Goal: Information Seeking & Learning: Learn about a topic

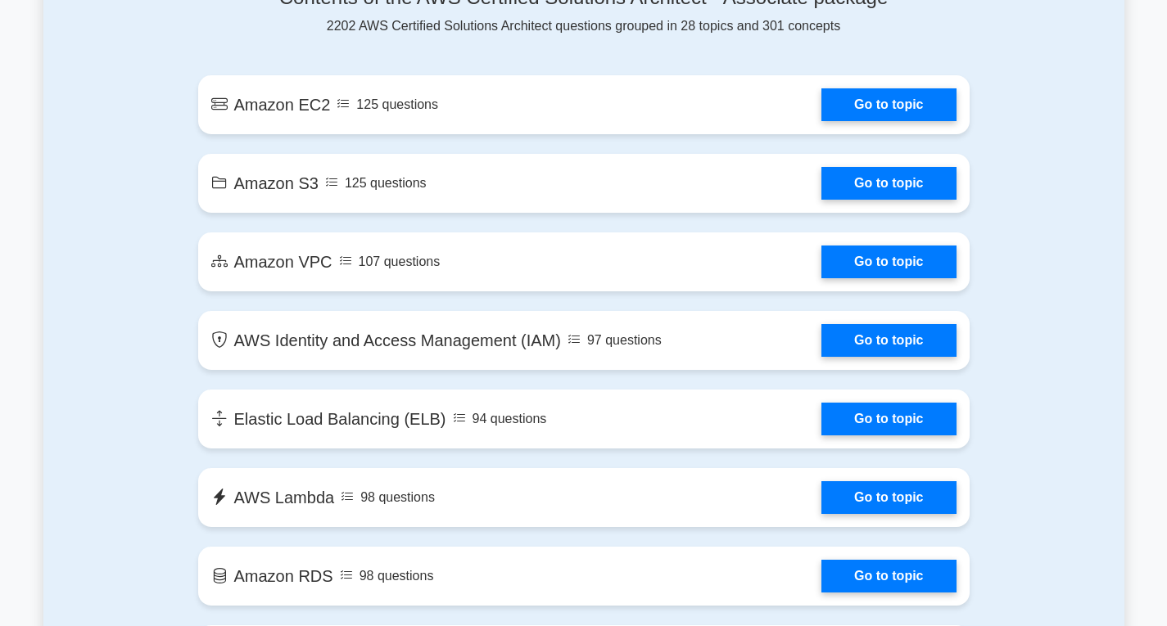
scroll to position [935, 0]
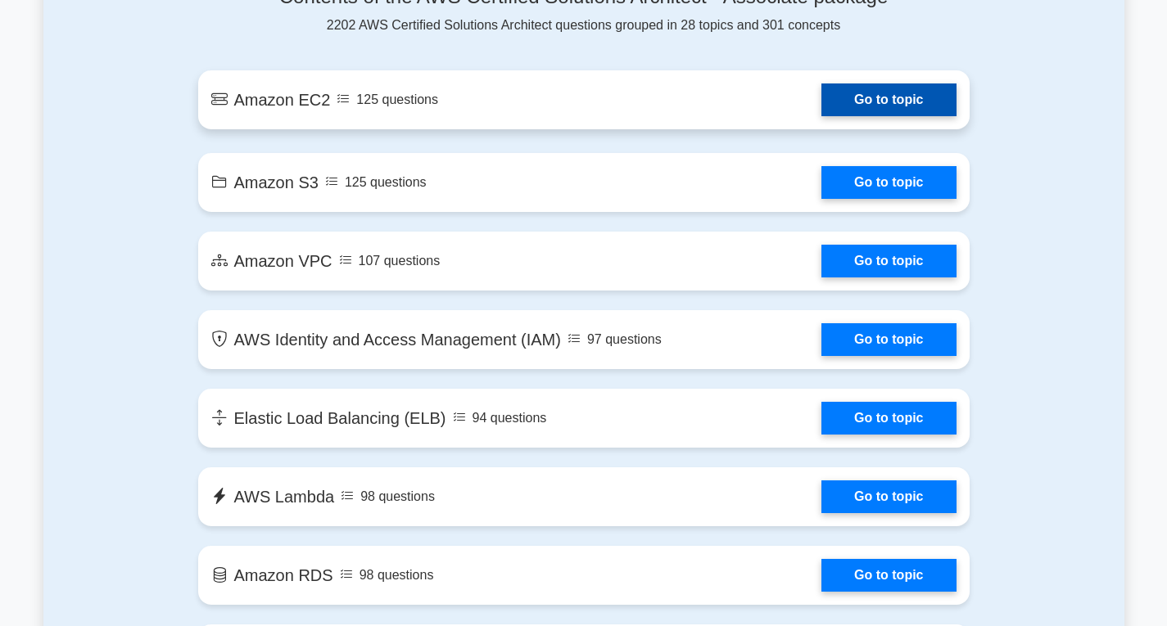
click at [930, 108] on link "Go to topic" at bounding box center [888, 100] width 134 height 33
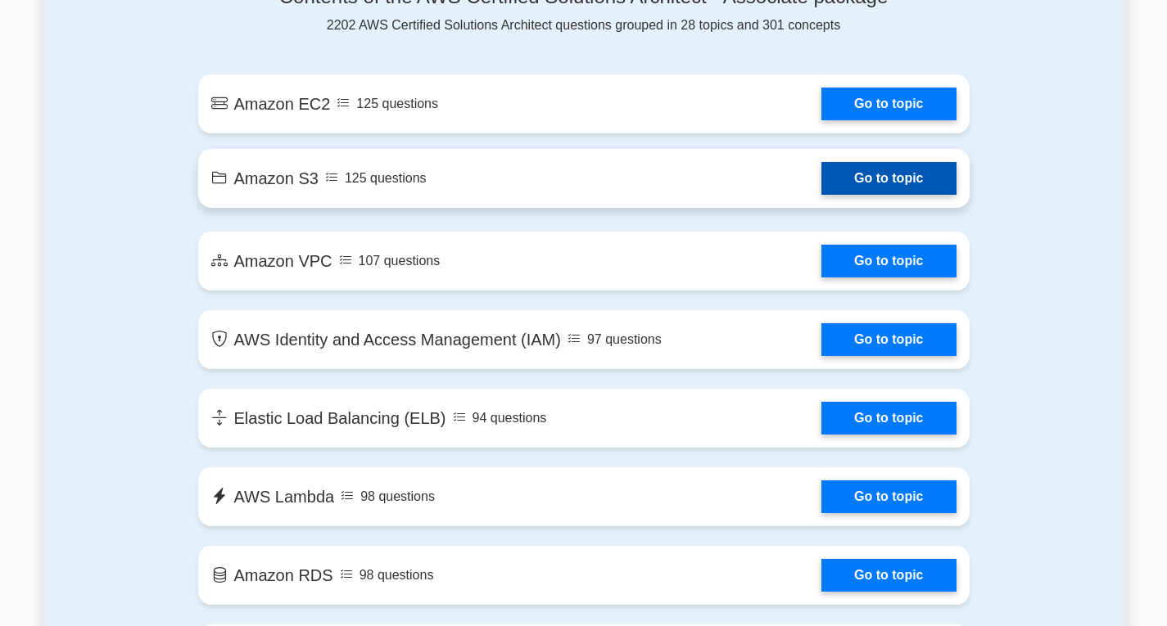
click at [860, 187] on link "Go to topic" at bounding box center [888, 178] width 134 height 33
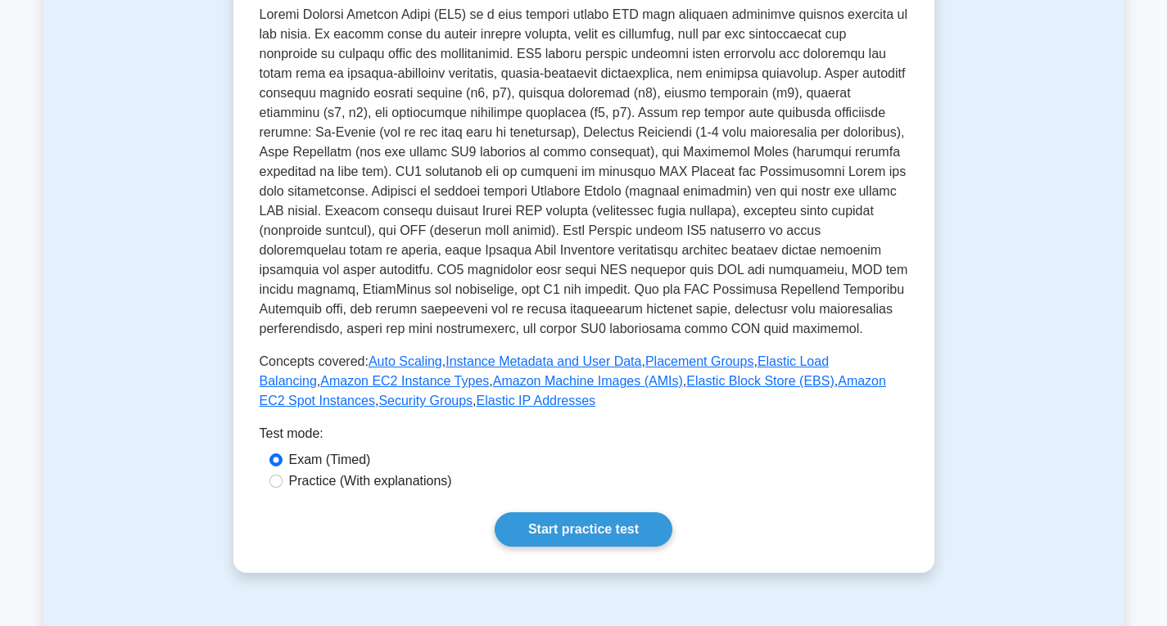
scroll to position [512, 0]
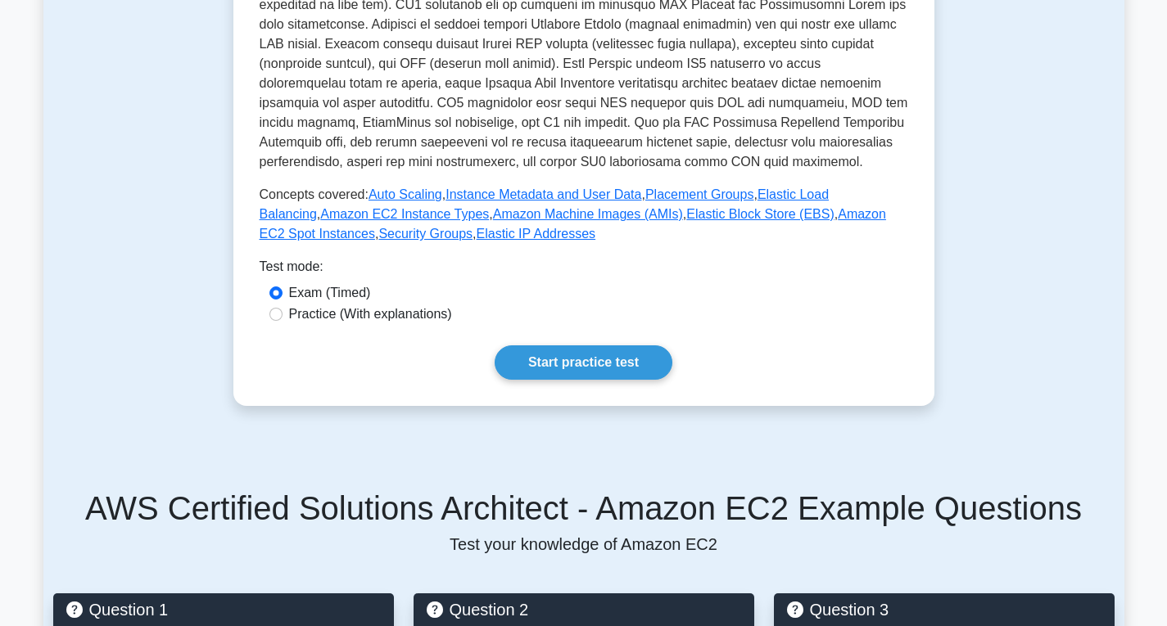
click at [379, 306] on label "Practice (With explanations)" at bounding box center [370, 315] width 163 height 20
click at [282, 308] on input "Practice (With explanations)" at bounding box center [275, 314] width 13 height 13
radio input "true"
click at [532, 350] on link "Start practice test" at bounding box center [584, 363] width 178 height 34
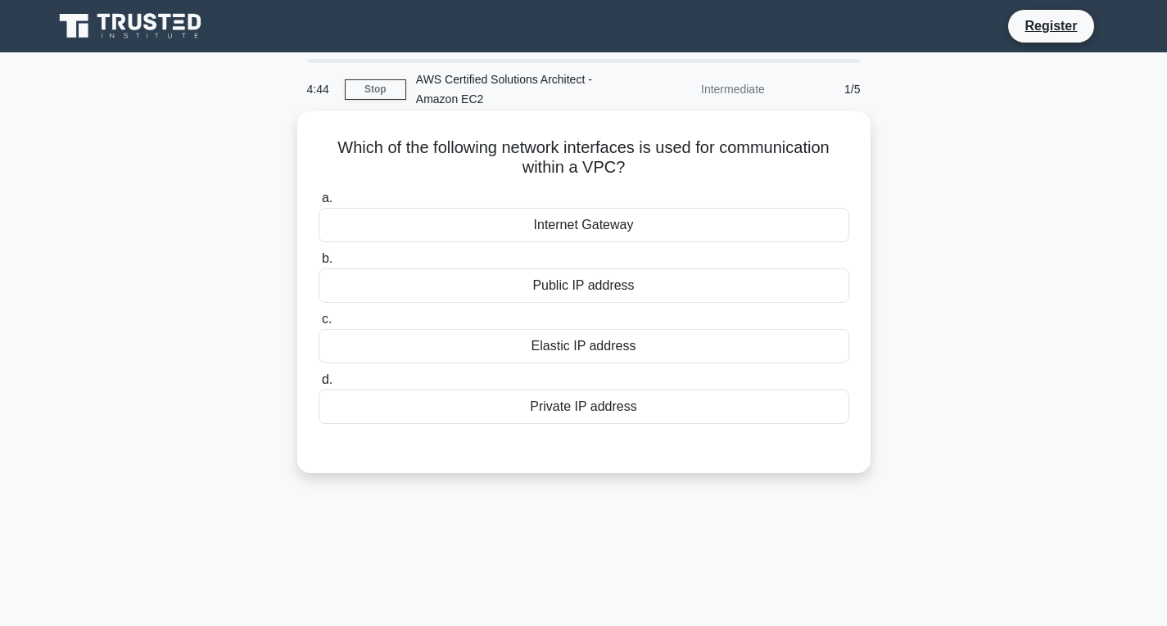
click at [590, 410] on div "Private IP address" at bounding box center [584, 407] width 531 height 34
click at [319, 386] on input "d. Private IP address" at bounding box center [319, 380] width 0 height 11
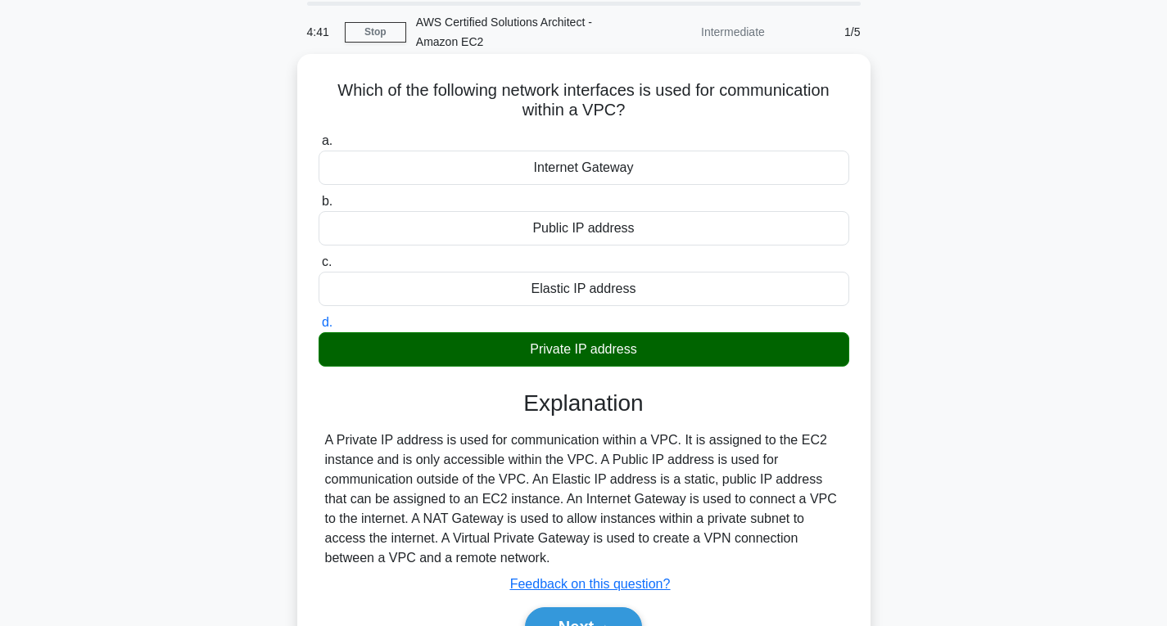
scroll to position [236, 0]
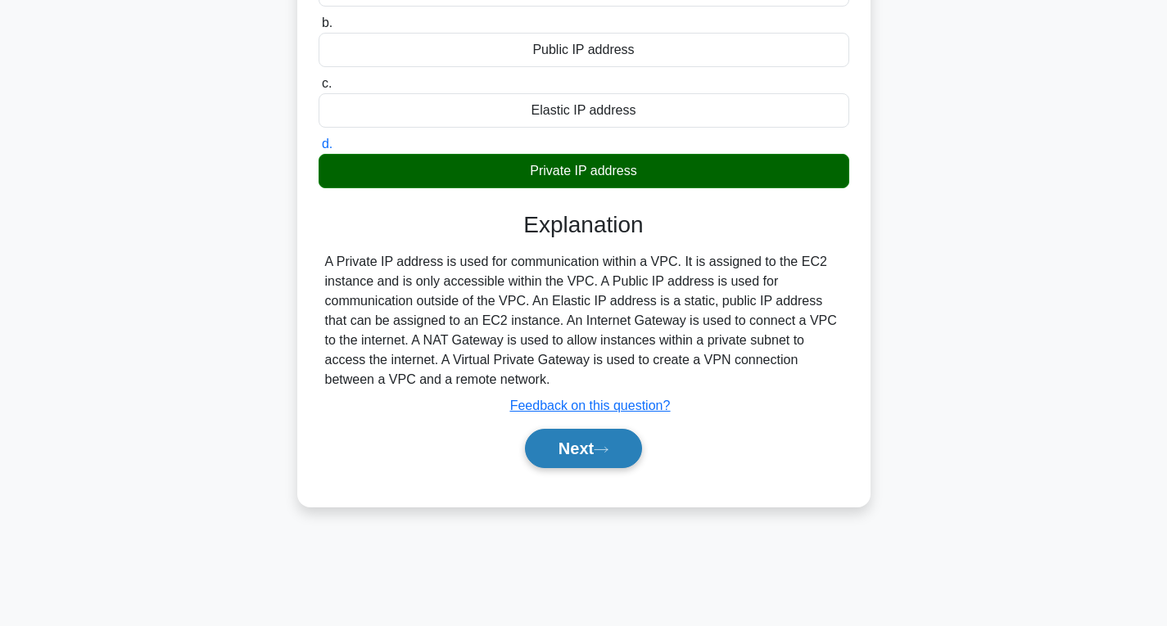
click at [601, 454] on icon at bounding box center [601, 449] width 15 height 9
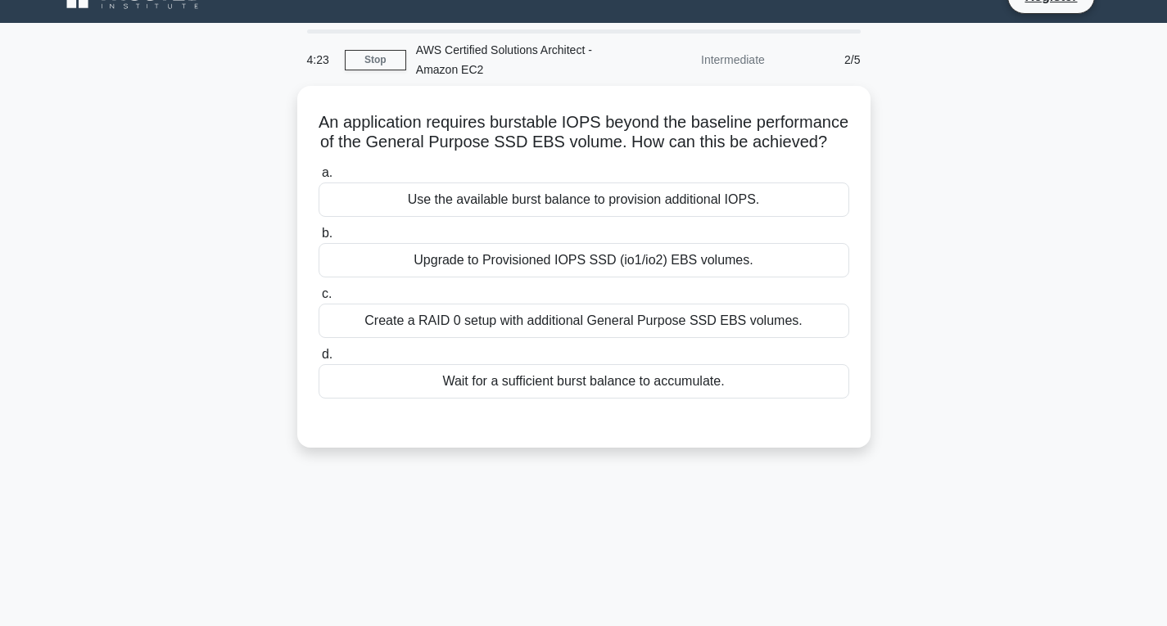
scroll to position [29, 0]
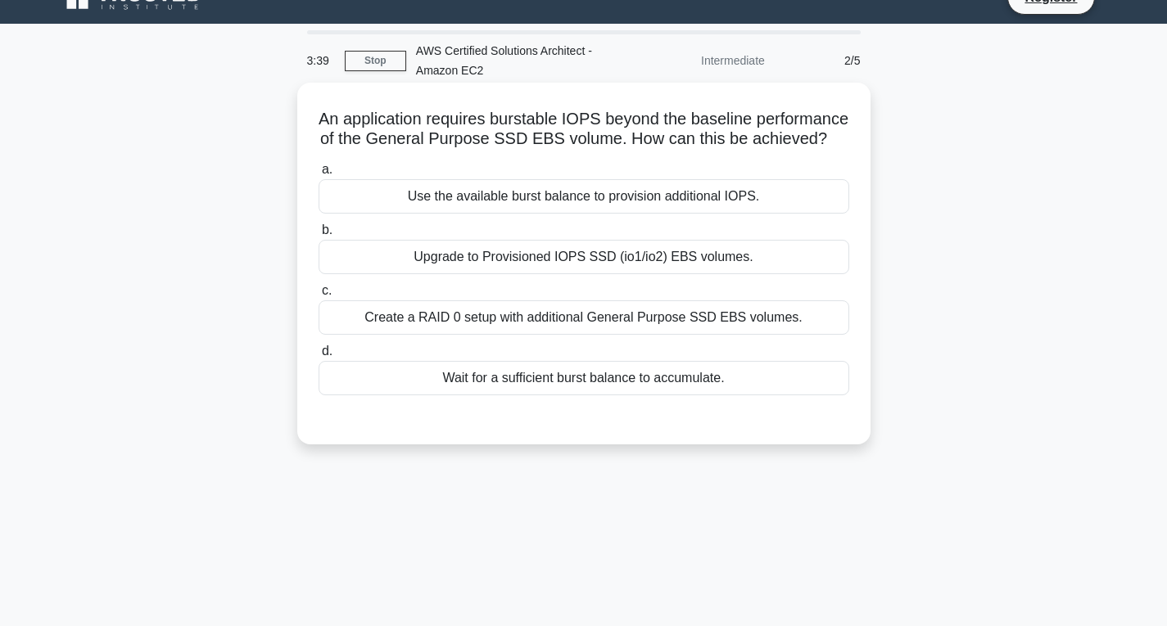
click at [622, 274] on div "Upgrade to Provisioned IOPS SSD (io1/io2) EBS volumes." at bounding box center [584, 257] width 531 height 34
click at [319, 236] on input "b. Upgrade to Provisioned IOPS SSD (io1/io2) EBS volumes." at bounding box center [319, 230] width 0 height 11
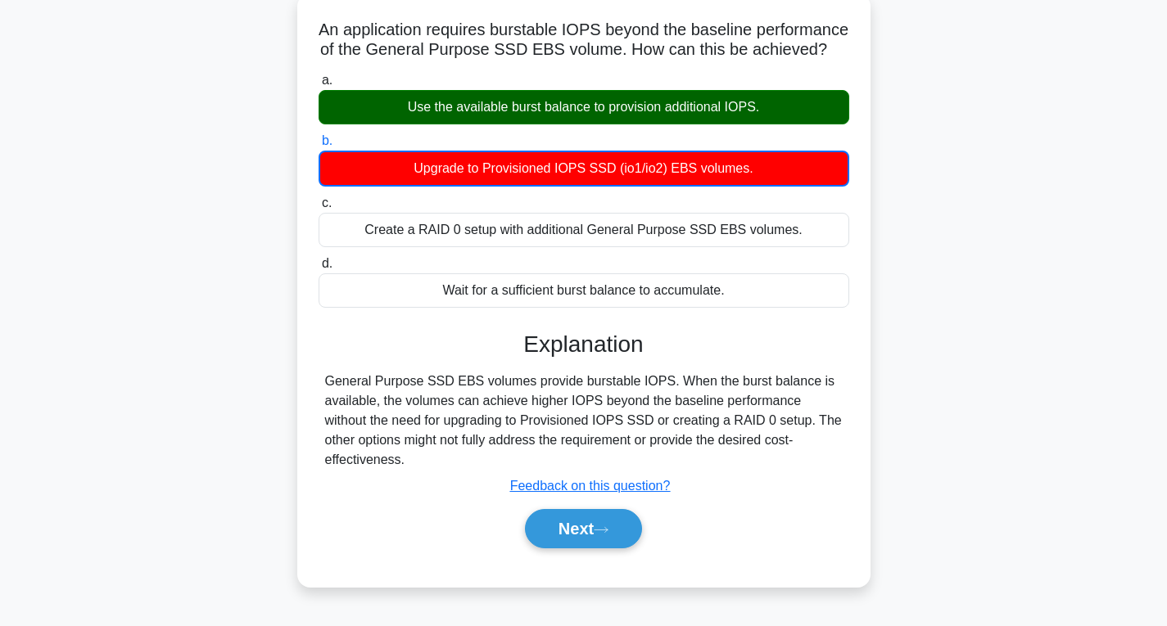
scroll to position [125, 0]
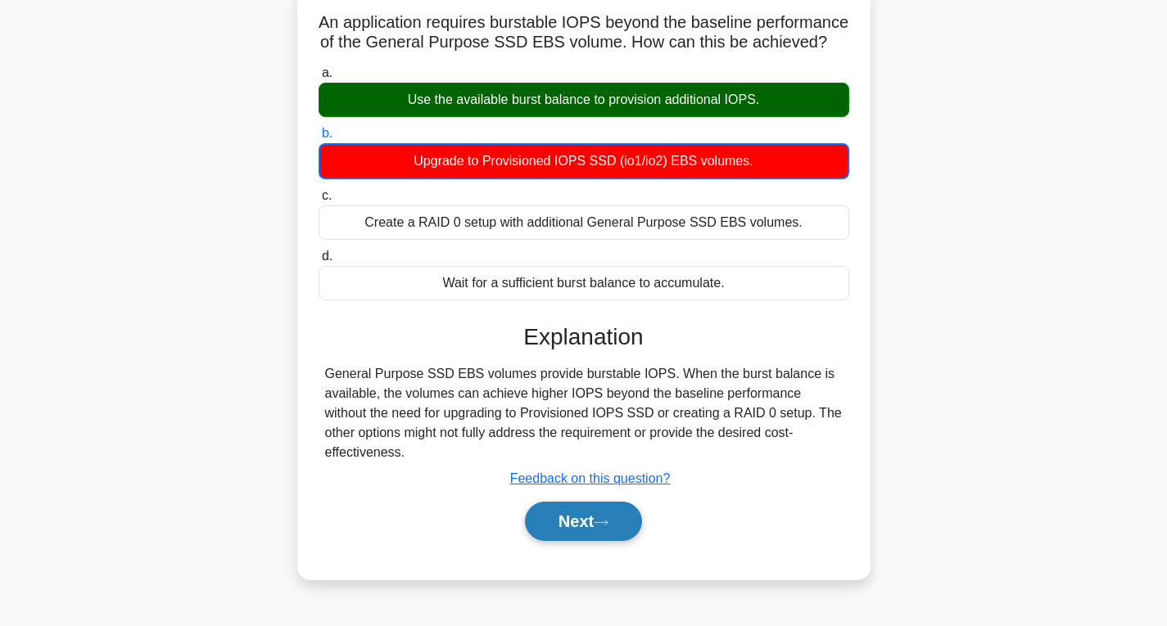
click at [584, 541] on button "Next" at bounding box center [583, 521] width 117 height 39
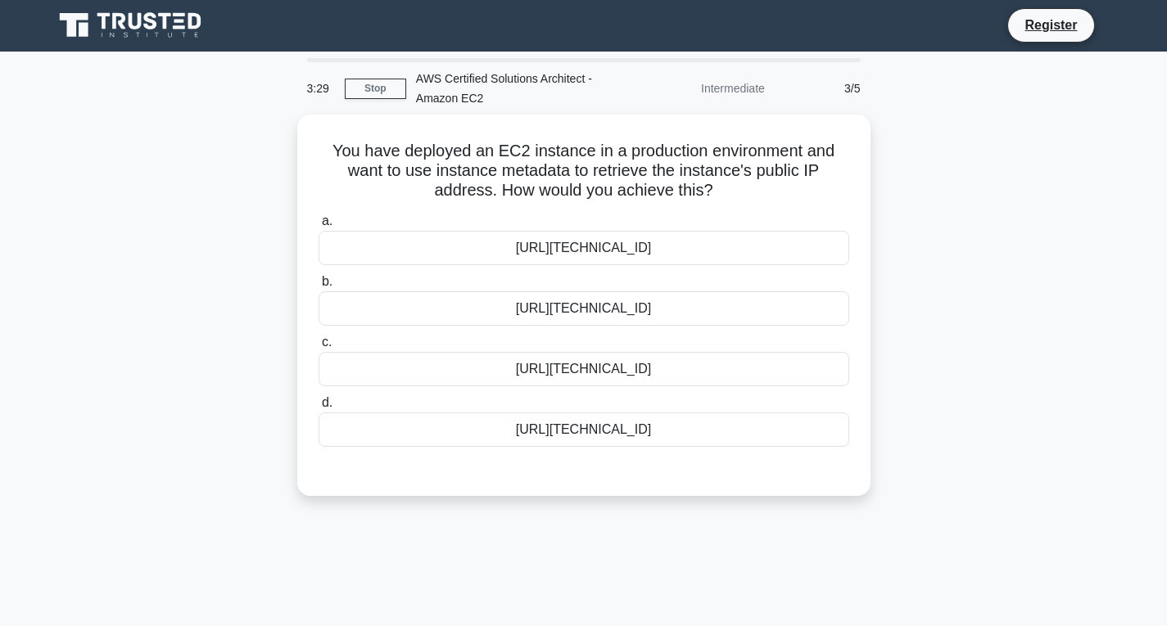
scroll to position [0, 0]
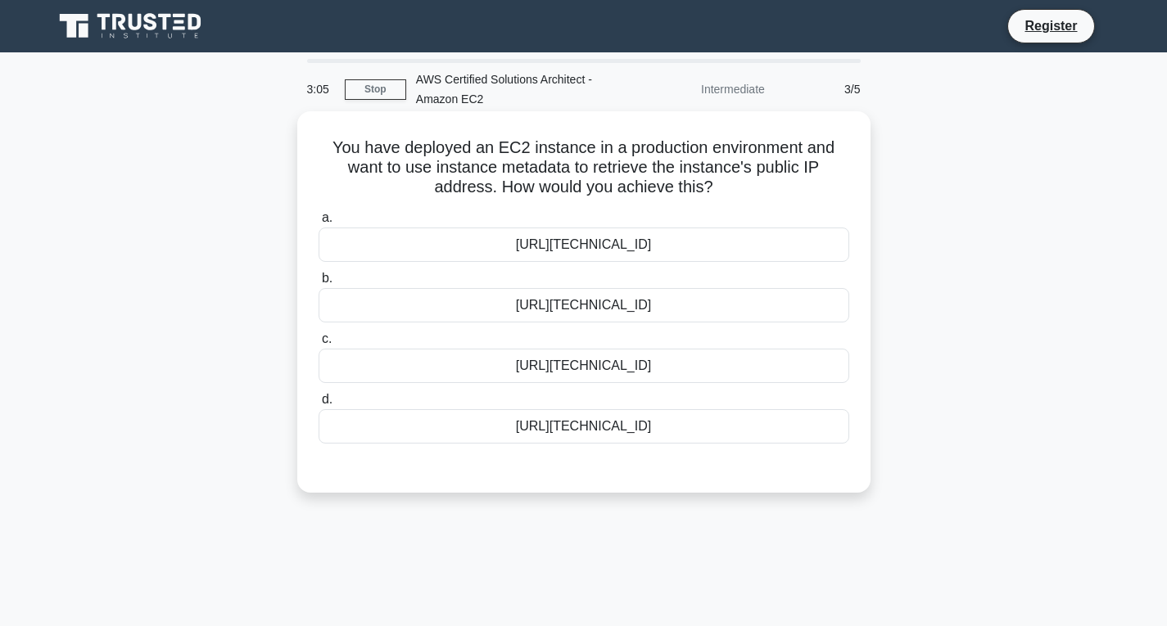
click at [630, 247] on div "http://169.254.169.254/latest/user-data/public-ipv4" at bounding box center [584, 245] width 531 height 34
click at [319, 224] on input "a. http://169.254.169.254/latest/user-data/public-ipv4" at bounding box center [319, 218] width 0 height 11
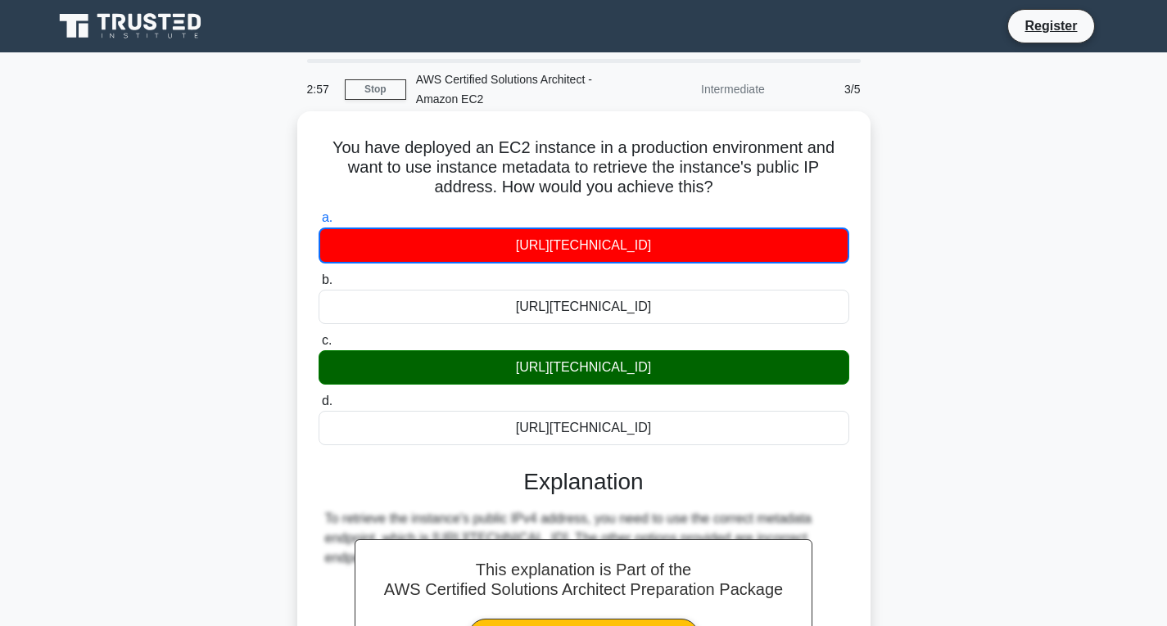
scroll to position [258, 0]
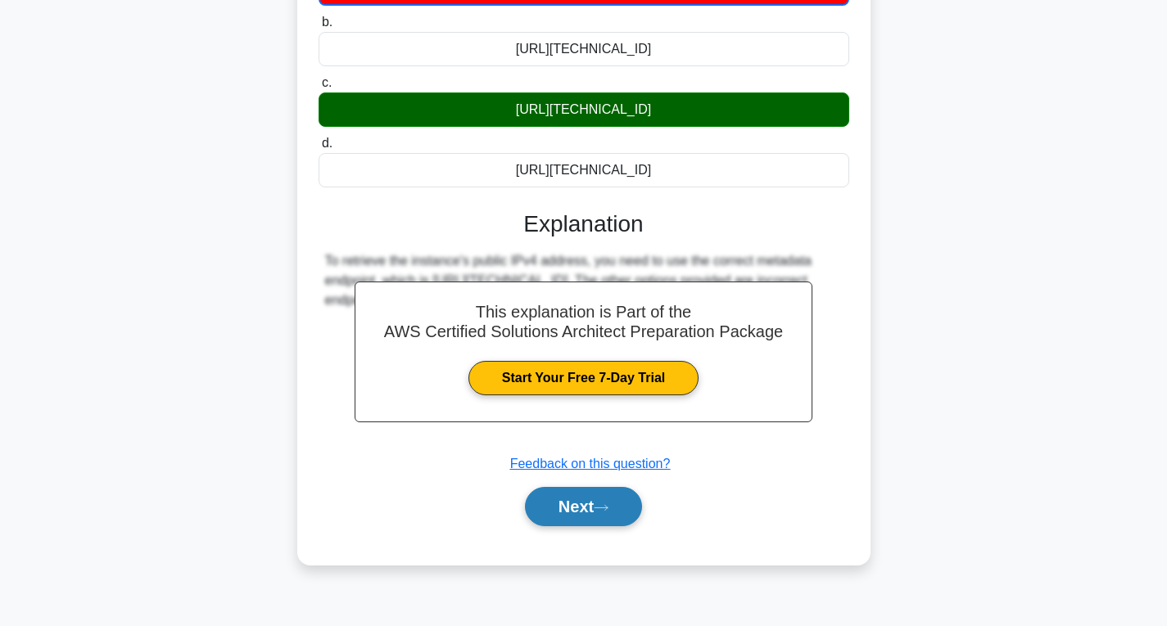
click at [603, 505] on icon at bounding box center [601, 508] width 15 height 9
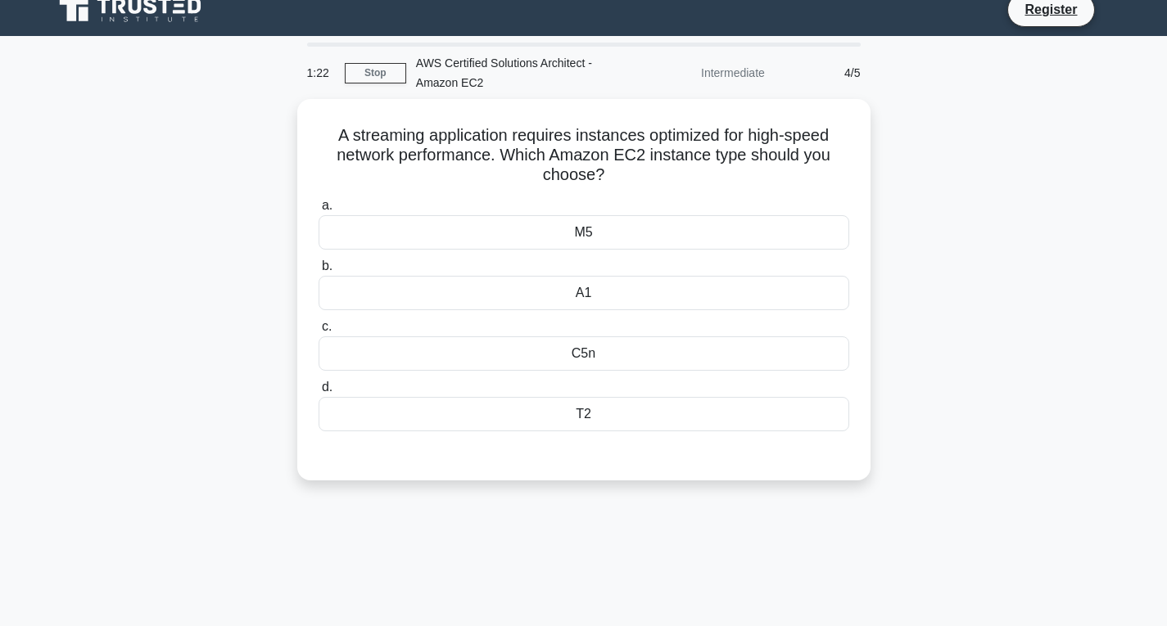
scroll to position [16, 0]
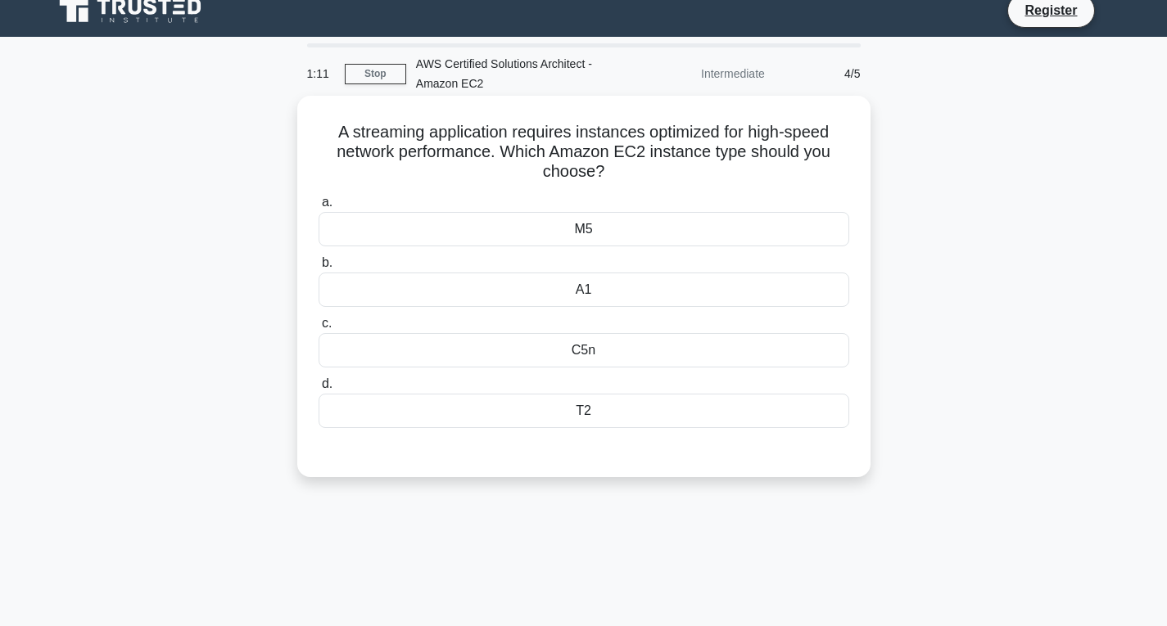
click at [679, 238] on div "M5" at bounding box center [584, 229] width 531 height 34
click at [319, 208] on input "a. M5" at bounding box center [319, 202] width 0 height 11
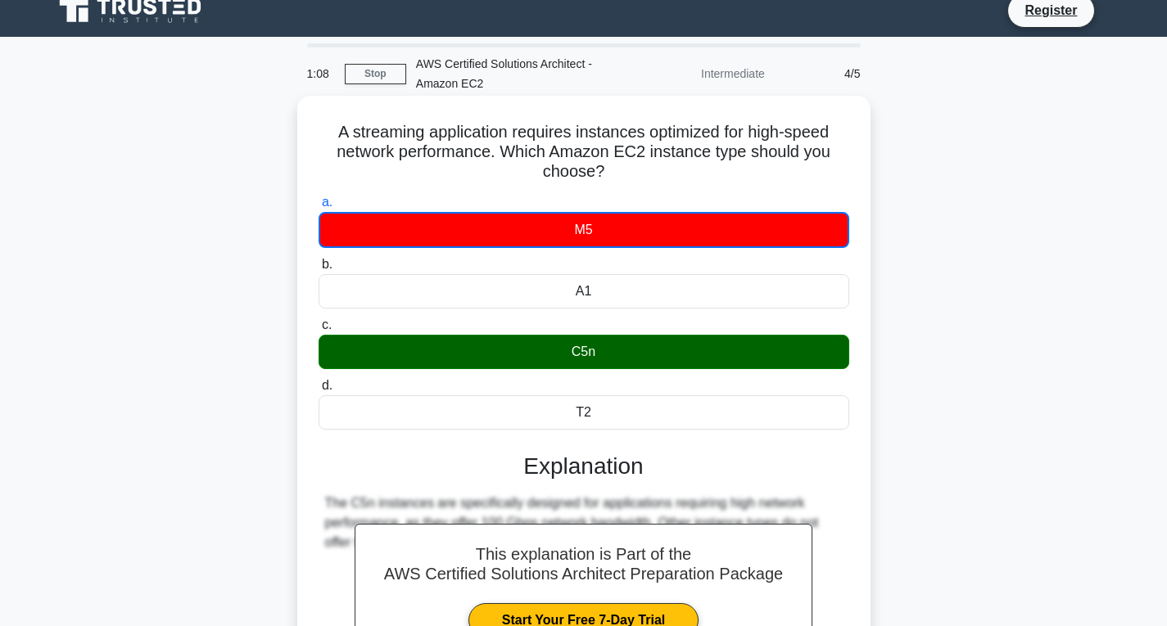
scroll to position [258, 0]
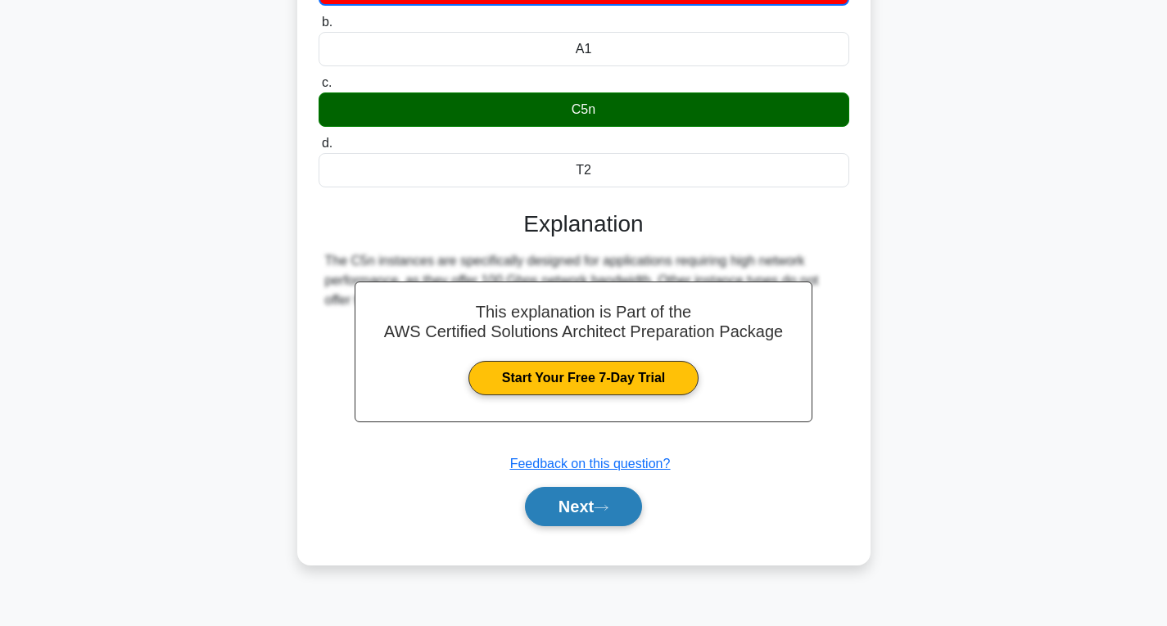
click at [604, 505] on icon at bounding box center [601, 508] width 15 height 9
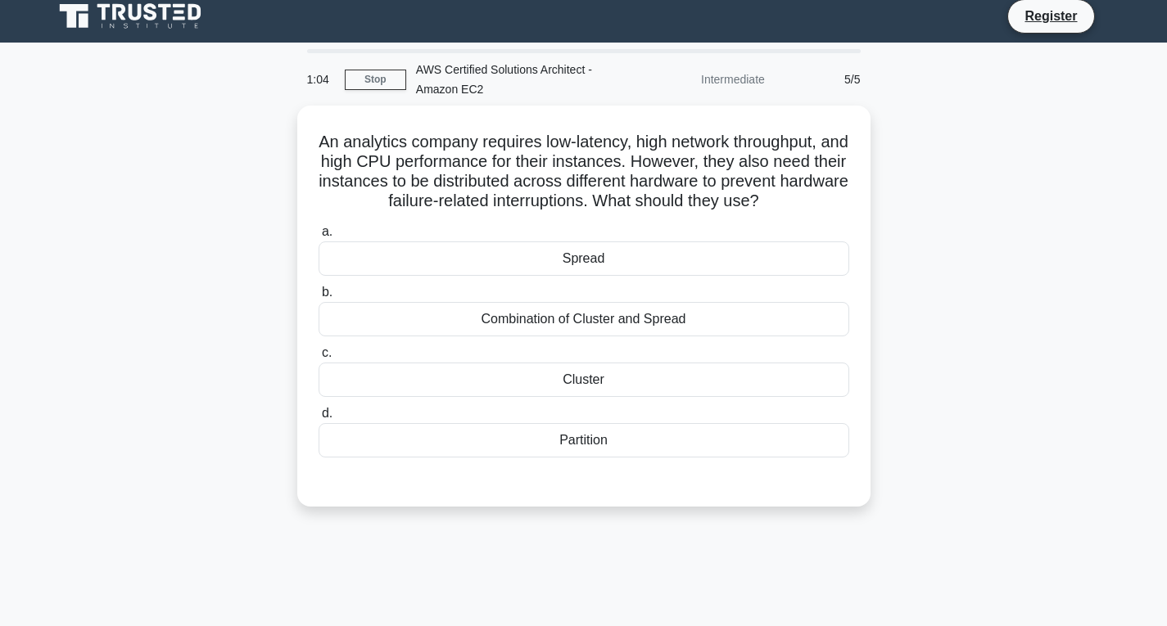
scroll to position [0, 0]
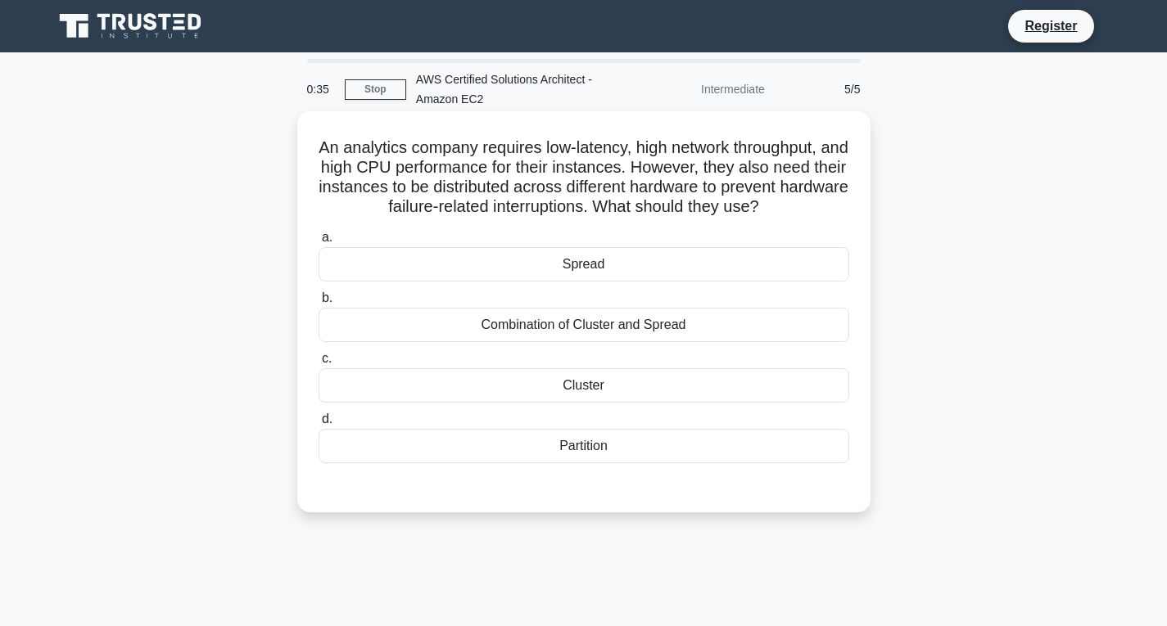
click at [669, 321] on div "Combination of Cluster and Spread" at bounding box center [584, 325] width 531 height 34
click at [319, 304] on input "b. Combination of Cluster and Spread" at bounding box center [319, 298] width 0 height 11
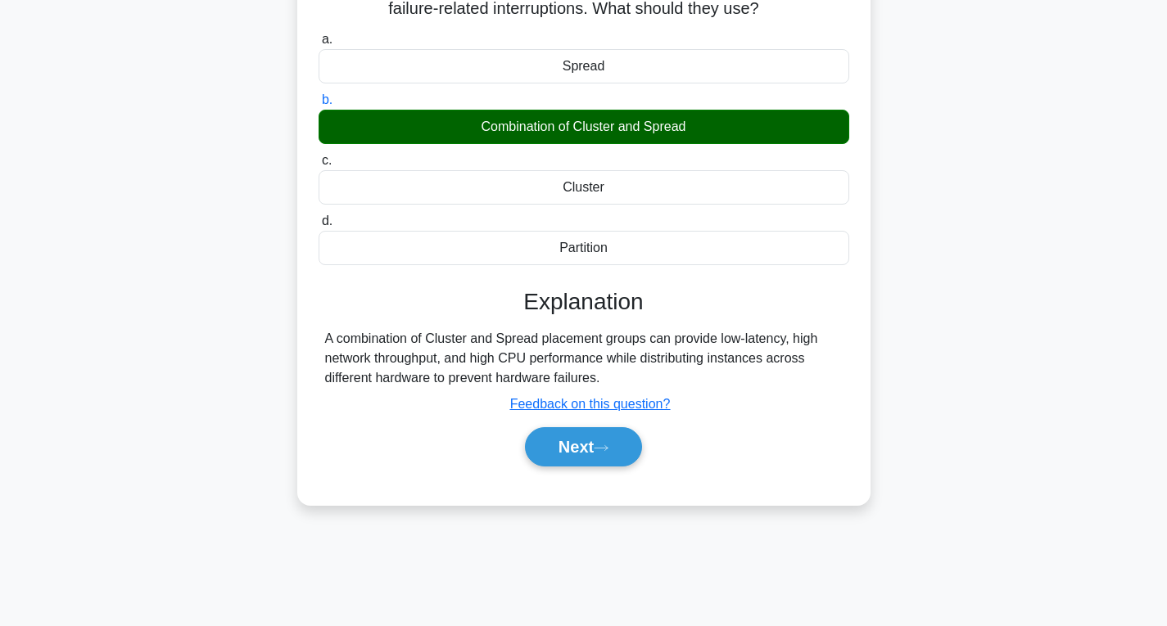
scroll to position [199, 0]
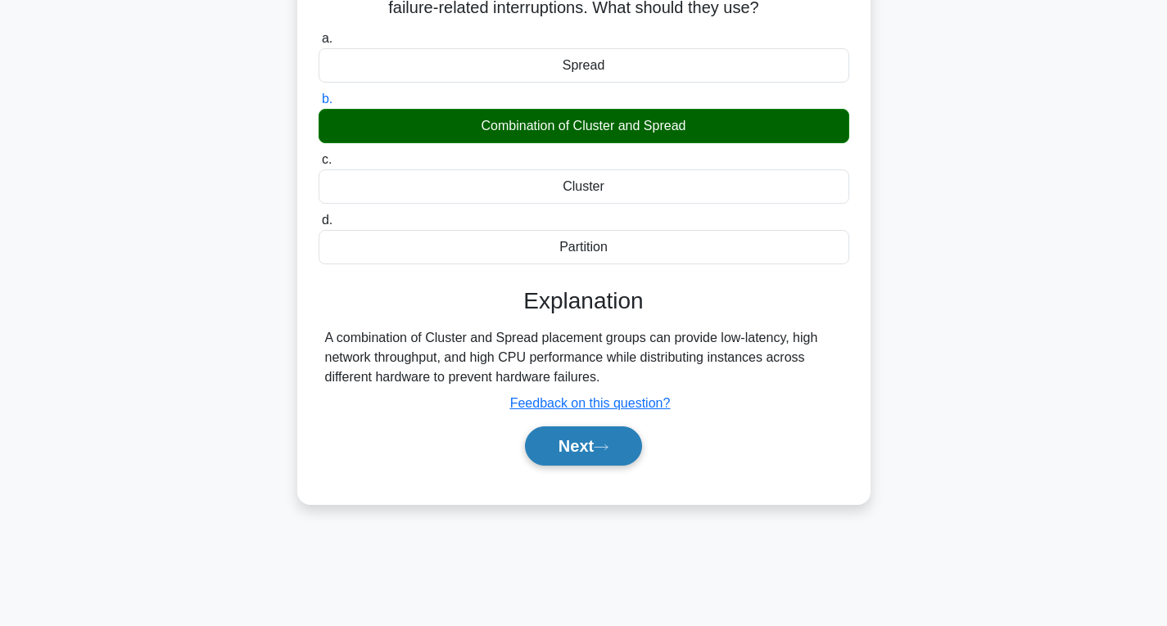
click at [602, 454] on button "Next" at bounding box center [583, 446] width 117 height 39
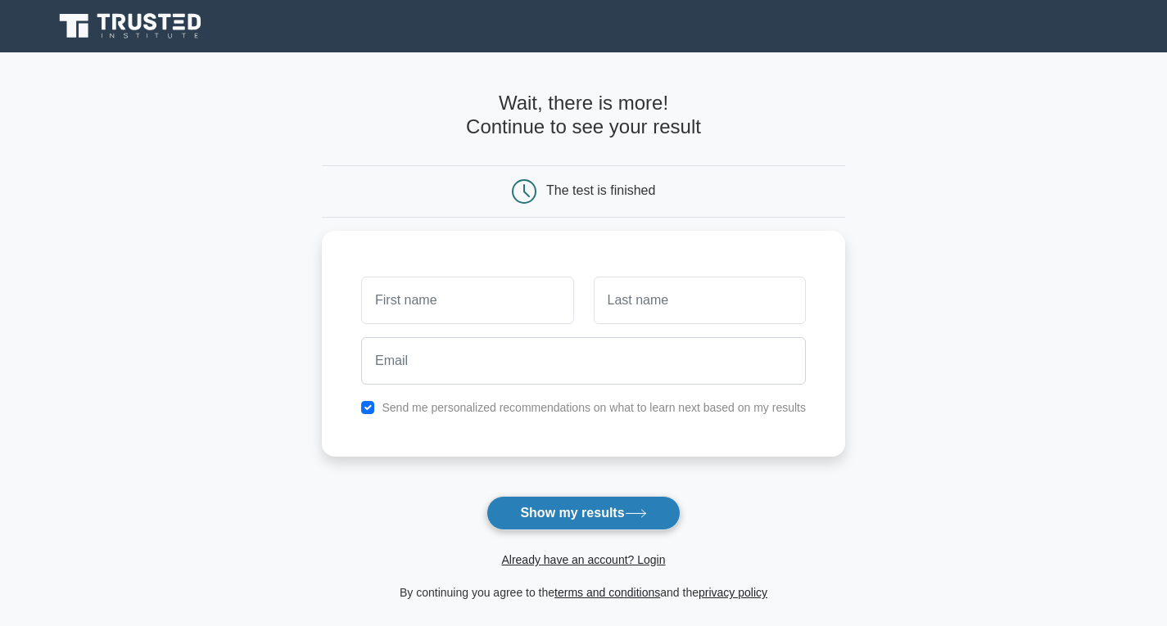
click at [608, 516] on button "Show my results" at bounding box center [582, 513] width 193 height 34
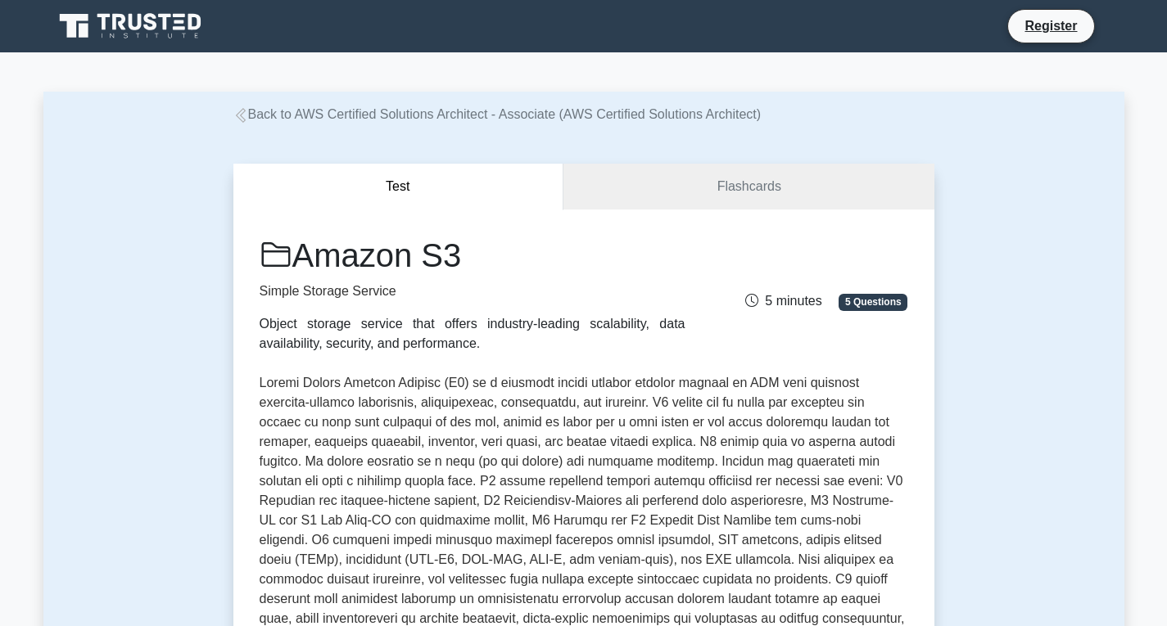
click at [711, 335] on div "Amazon S3 Simple Storage Service Object storage service that offers industry-le…" at bounding box center [584, 295] width 668 height 118
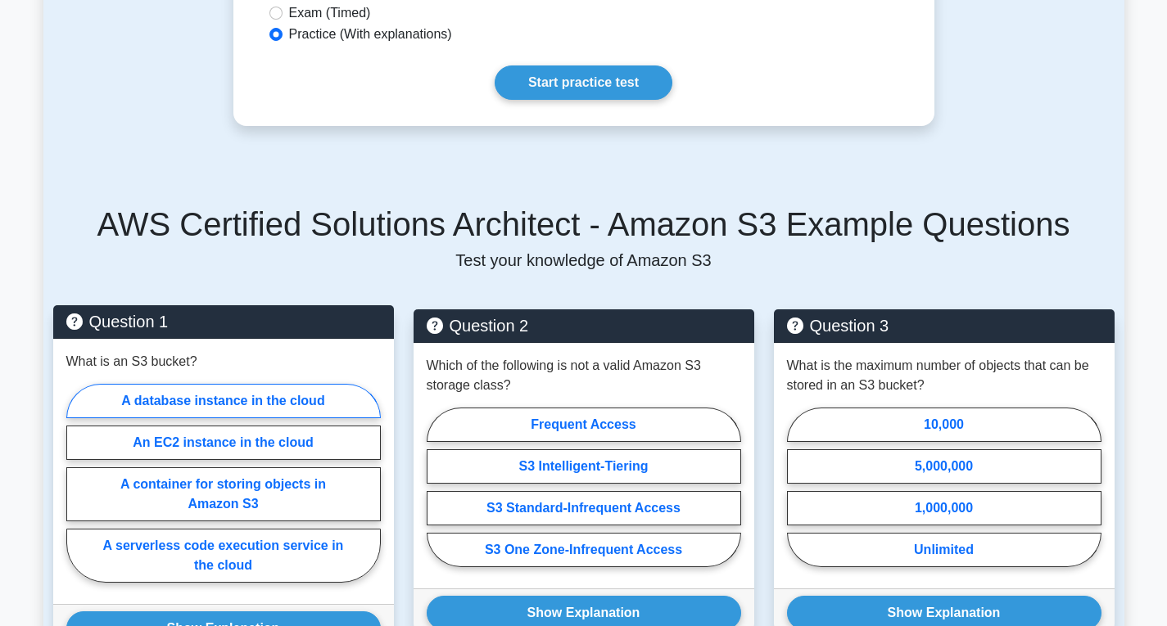
scroll to position [972, 0]
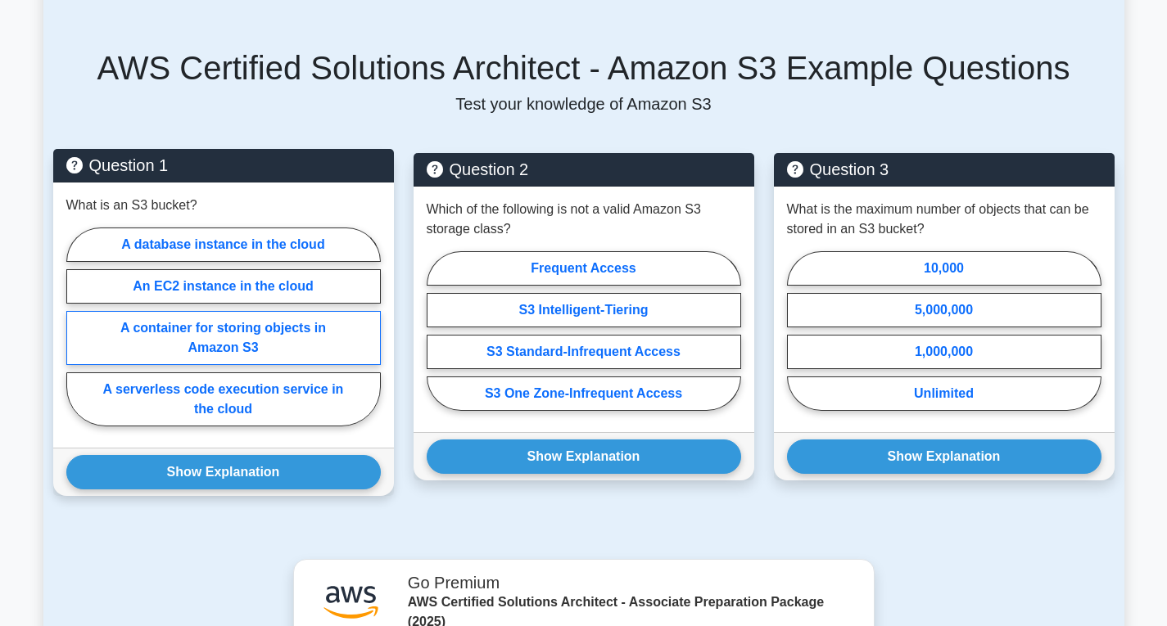
click at [257, 321] on label "A container for storing objects in Amazon S3" at bounding box center [223, 338] width 314 height 54
click at [77, 327] on input "A container for storing objects in Amazon S3" at bounding box center [71, 332] width 11 height 11
radio input "true"
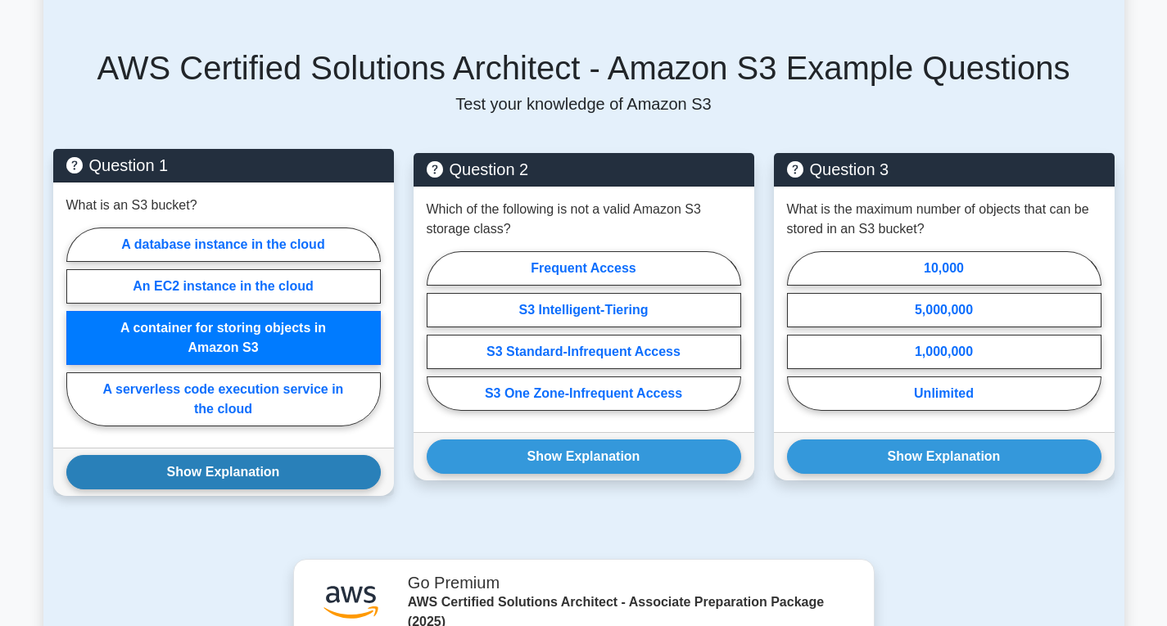
click at [266, 464] on button "Show Explanation" at bounding box center [223, 472] width 314 height 34
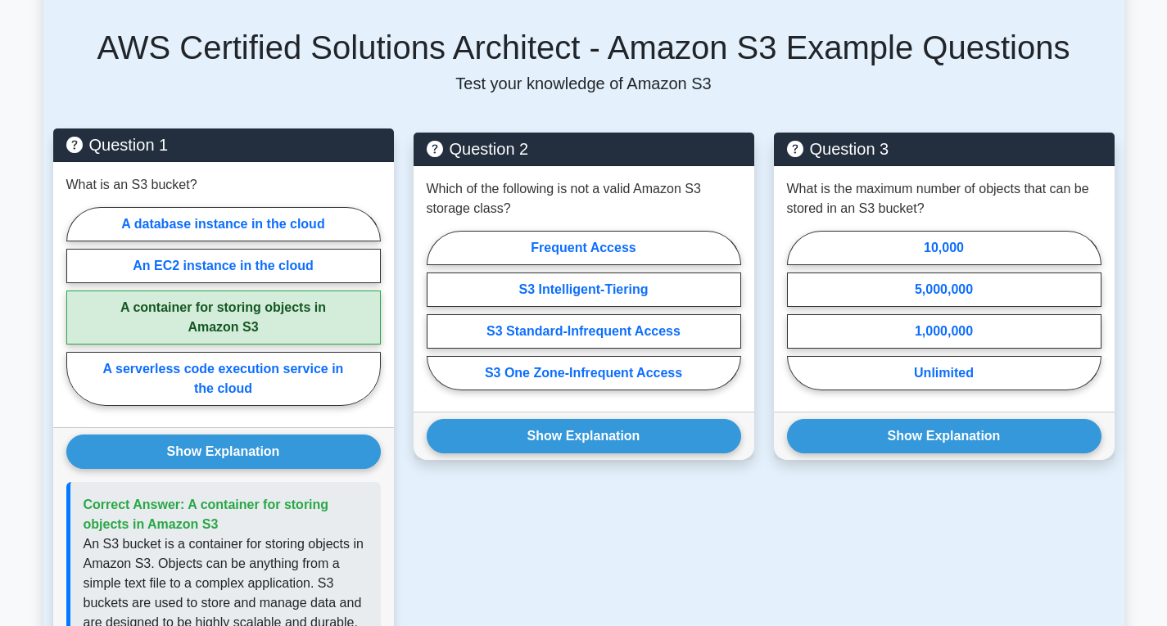
scroll to position [993, 0]
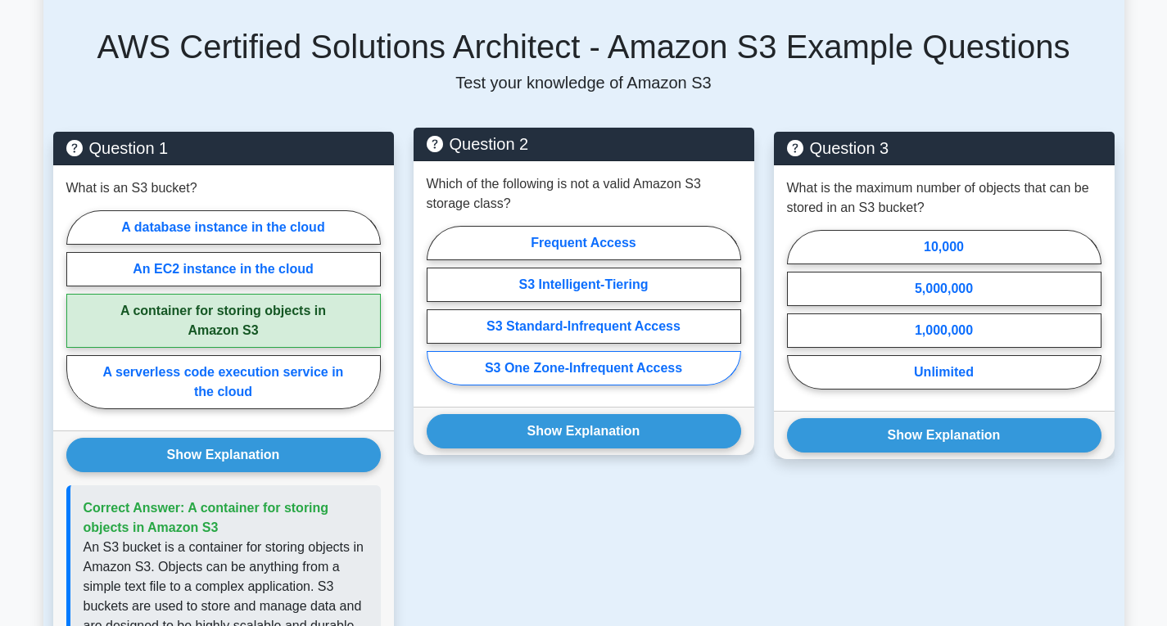
click at [618, 356] on label "S3 One Zone-Infrequent Access" at bounding box center [584, 368] width 314 height 34
click at [437, 316] on input "S3 One Zone-Infrequent Access" at bounding box center [432, 310] width 11 height 11
radio input "true"
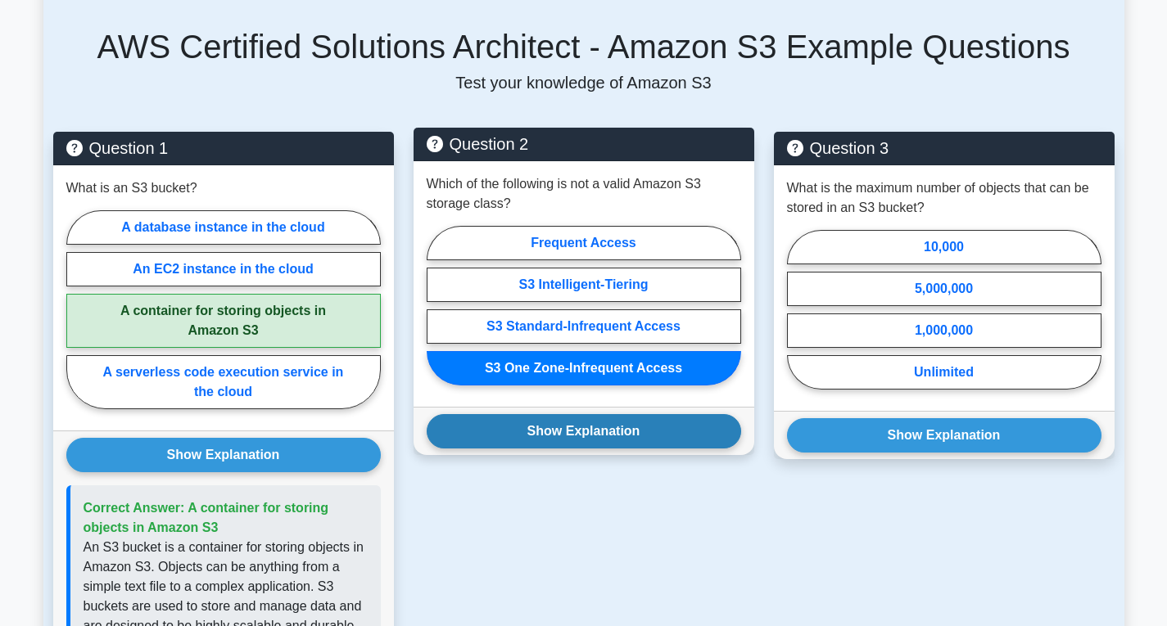
click at [617, 418] on button "Show Explanation" at bounding box center [584, 431] width 314 height 34
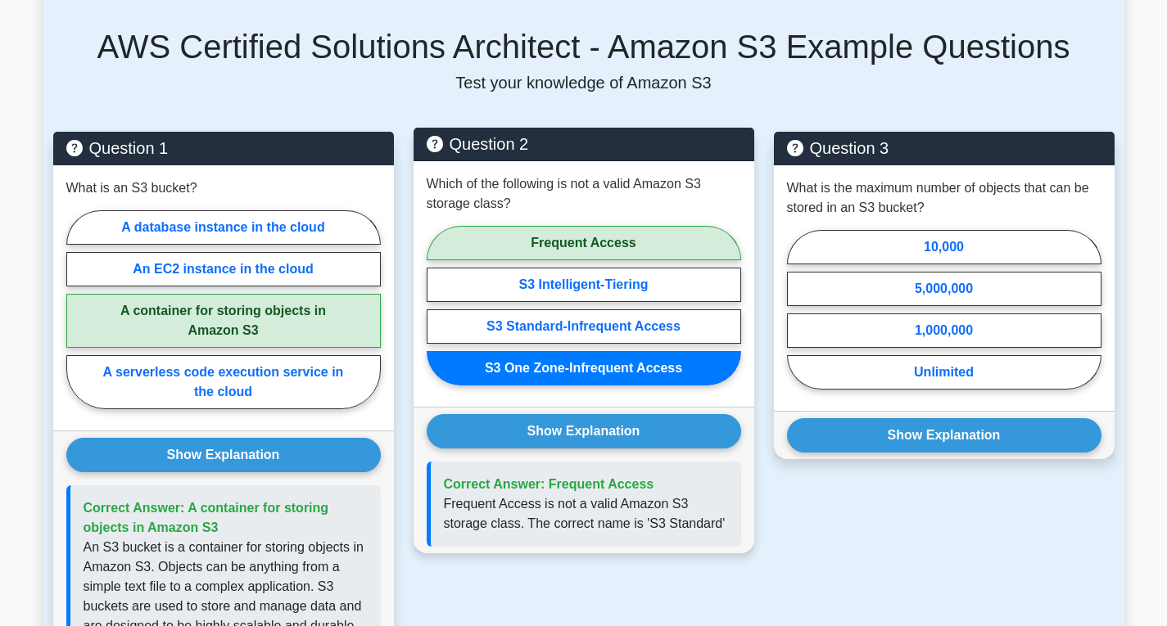
scroll to position [996, 0]
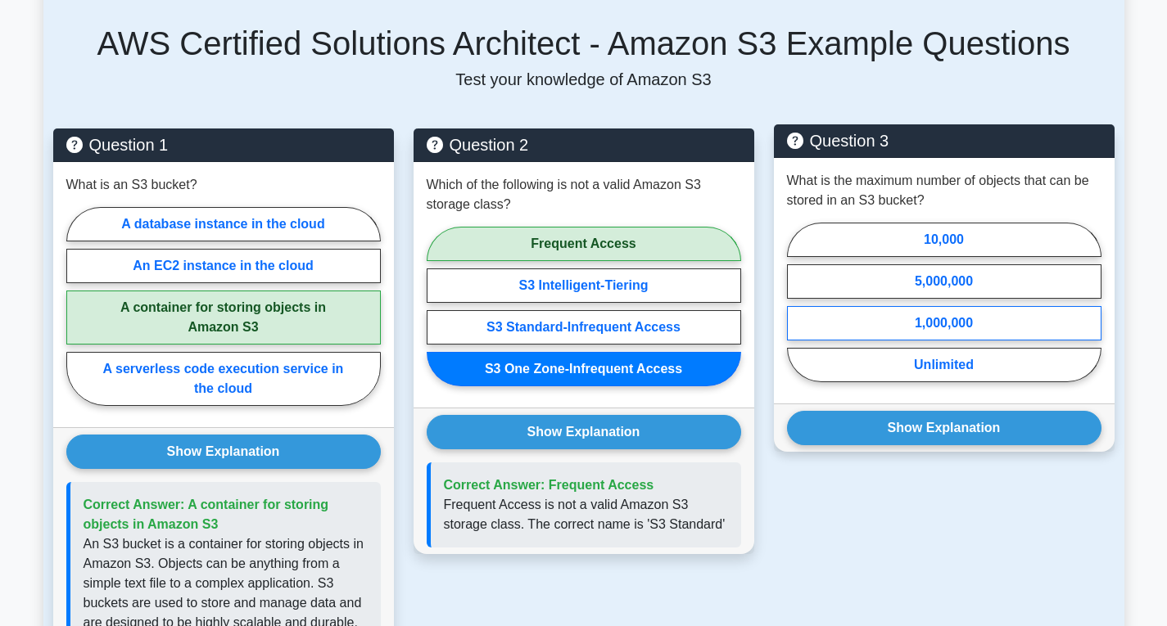
click at [998, 306] on label "1,000,000" at bounding box center [944, 323] width 314 height 34
click at [797, 302] on input "1,000,000" at bounding box center [792, 307] width 11 height 11
radio input "true"
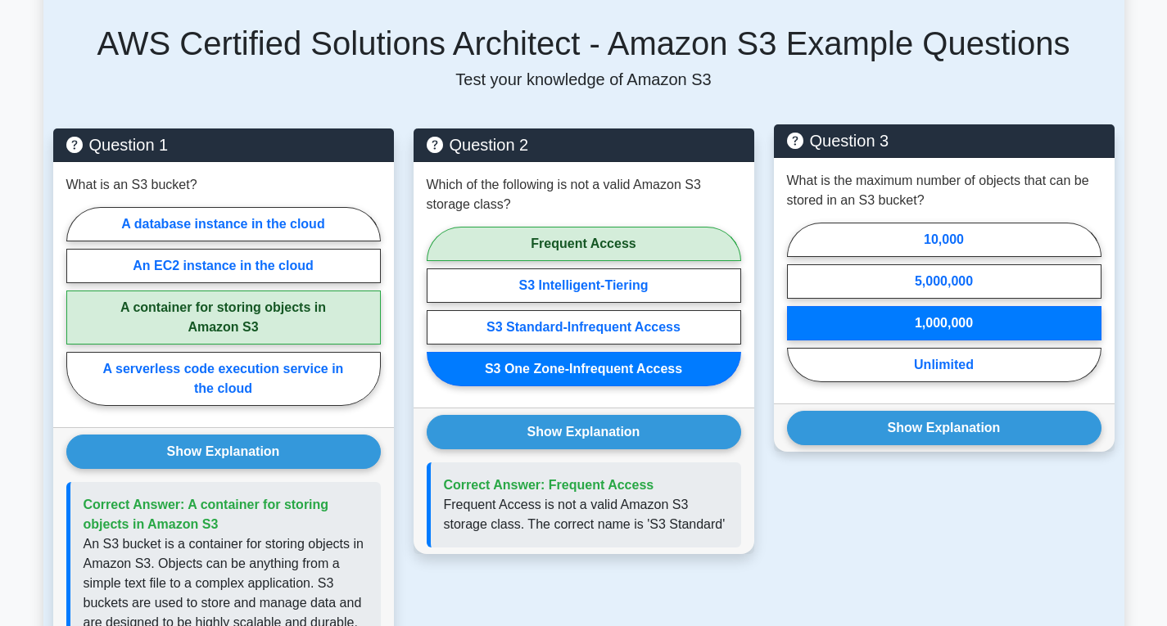
scroll to position [997, 0]
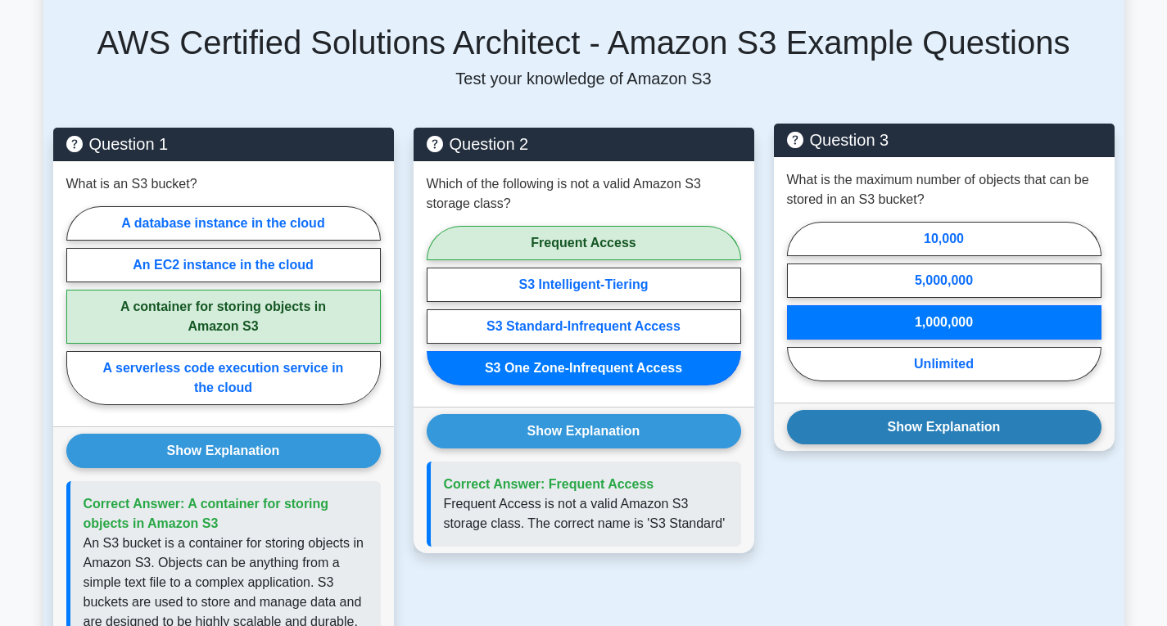
click at [834, 410] on button "Show Explanation" at bounding box center [944, 427] width 314 height 34
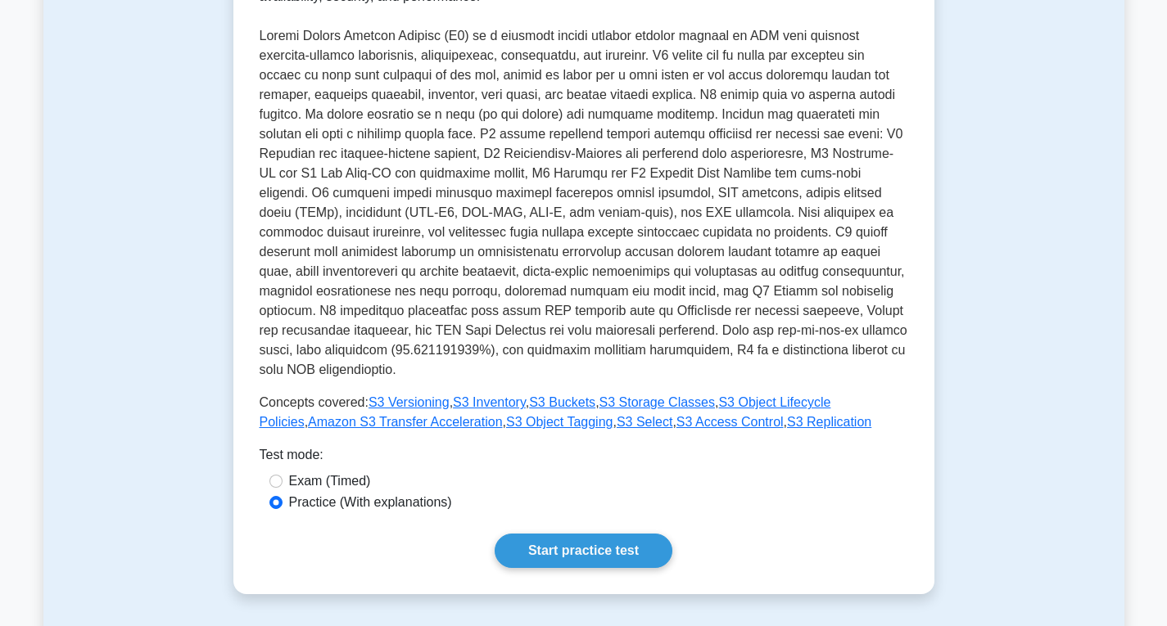
scroll to position [346, 0]
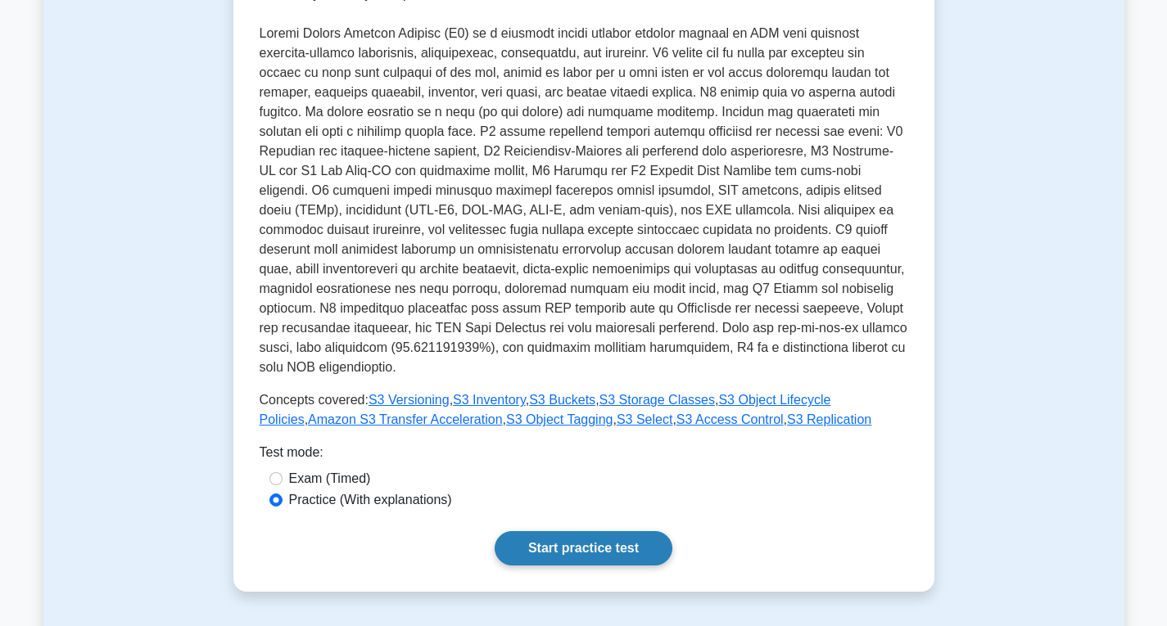
click at [617, 531] on link "Start practice test" at bounding box center [584, 548] width 178 height 34
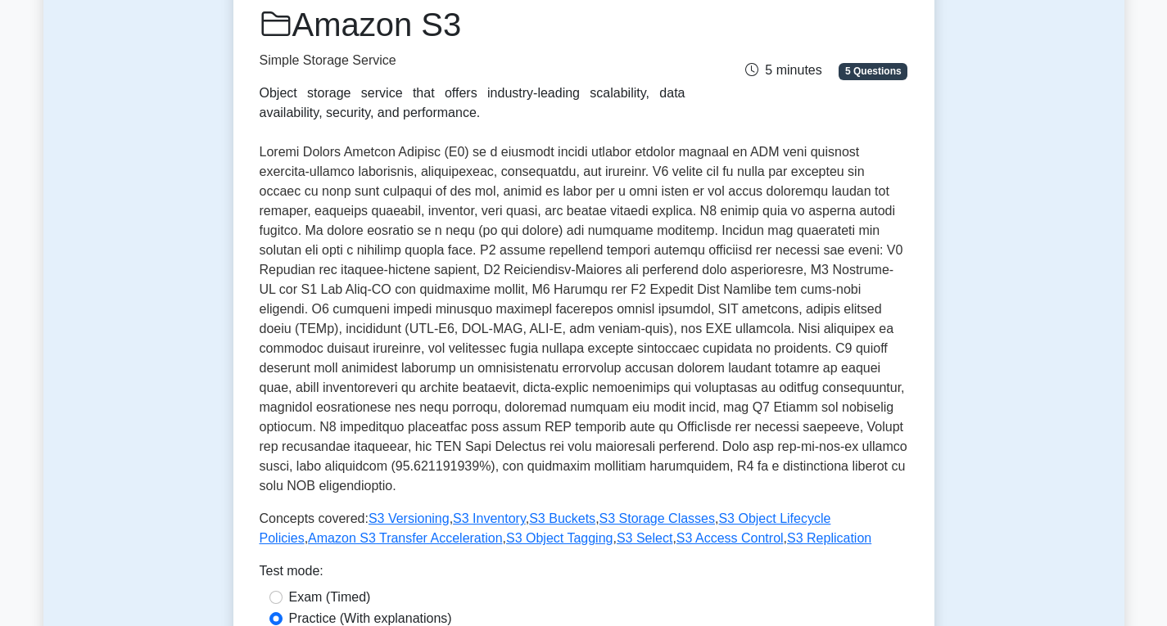
scroll to position [0, 0]
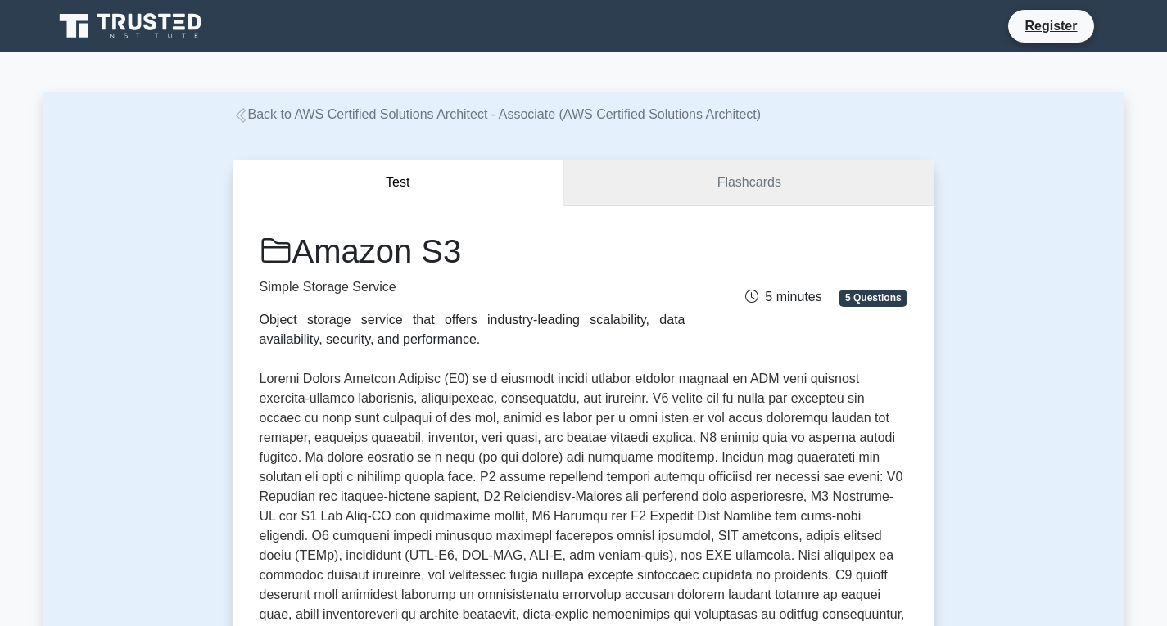
click at [766, 201] on link "Flashcards" at bounding box center [748, 183] width 370 height 47
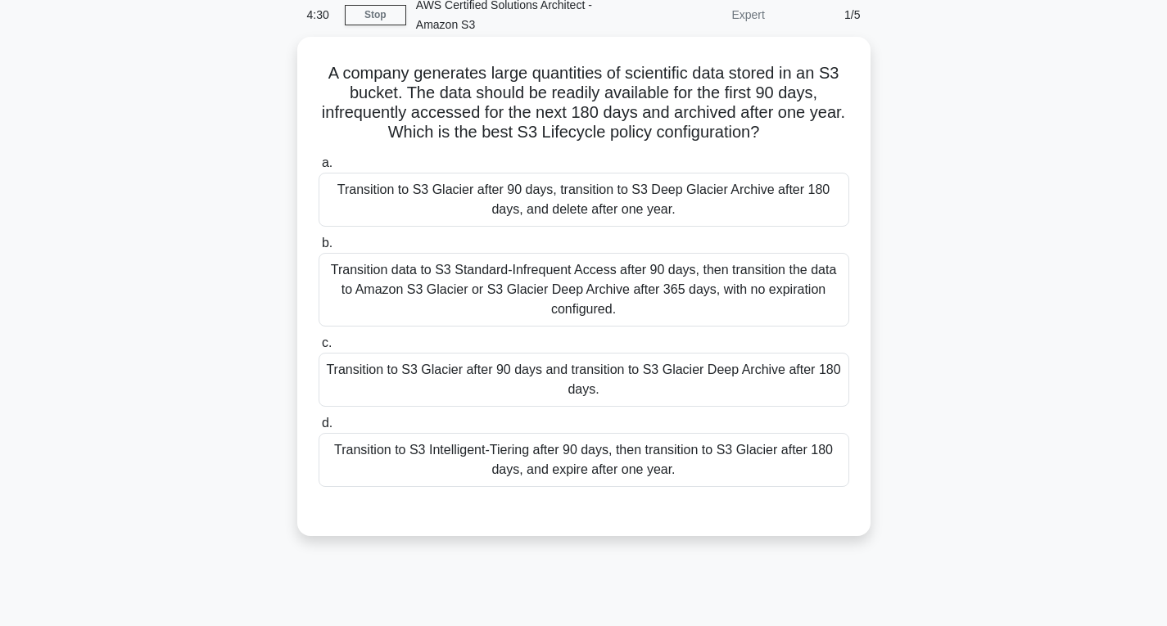
scroll to position [75, 0]
click at [631, 180] on div "Transition to S3 Glacier after 90 days, transition to S3 Deep Glacier Archive a…" at bounding box center [584, 199] width 531 height 54
click at [319, 168] on input "a. Transition to S3 Glacier after 90 days, transition to S3 Deep Glacier Archiv…" at bounding box center [319, 162] width 0 height 11
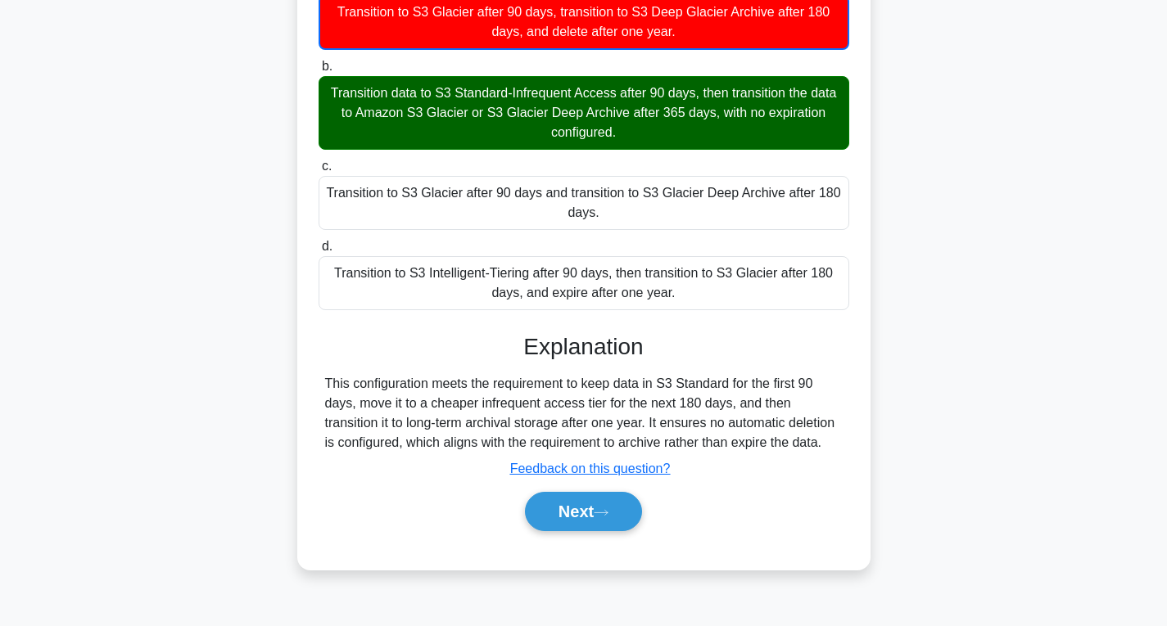
scroll to position [258, 0]
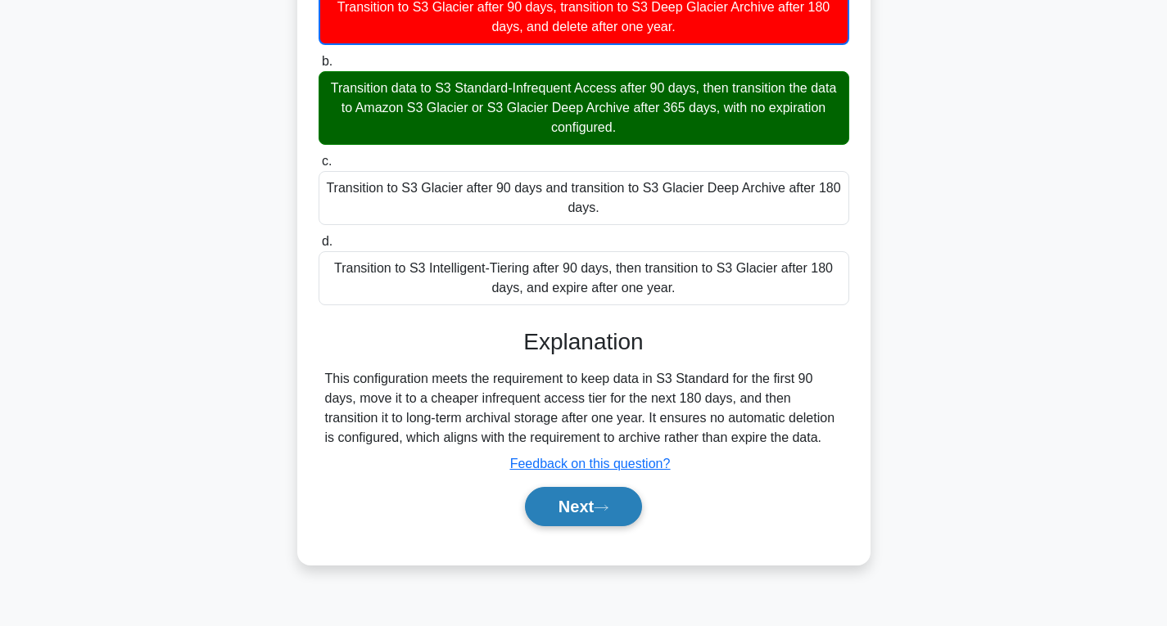
click at [634, 514] on button "Next" at bounding box center [583, 506] width 117 height 39
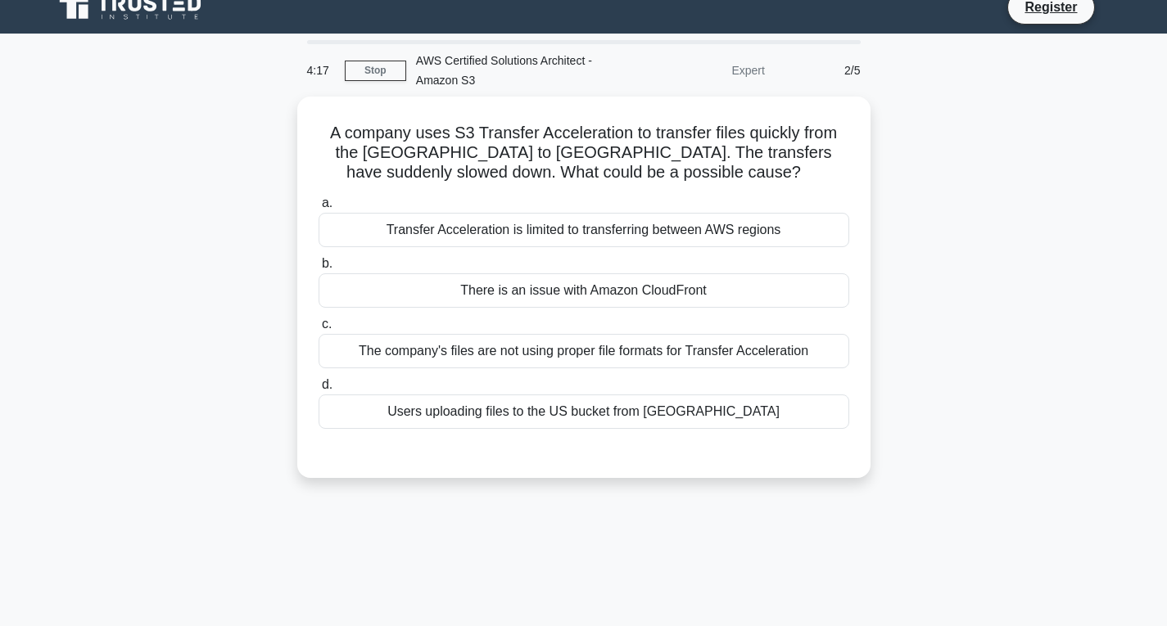
scroll to position [0, 0]
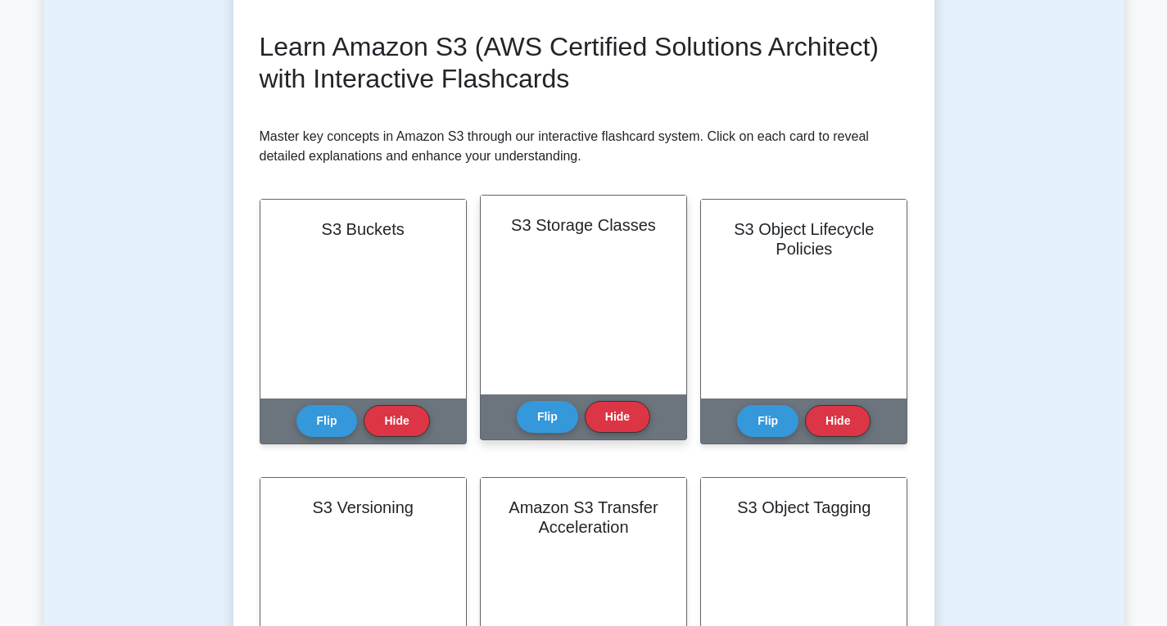
scroll to position [215, 0]
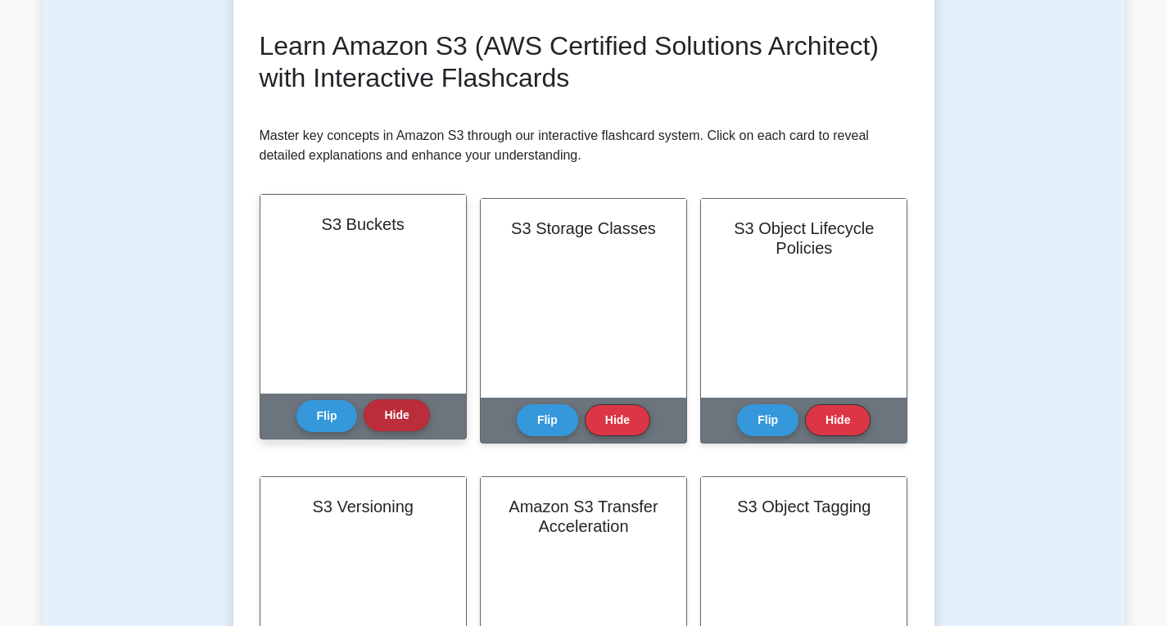
click at [395, 421] on button "Hide" at bounding box center [397, 416] width 66 height 32
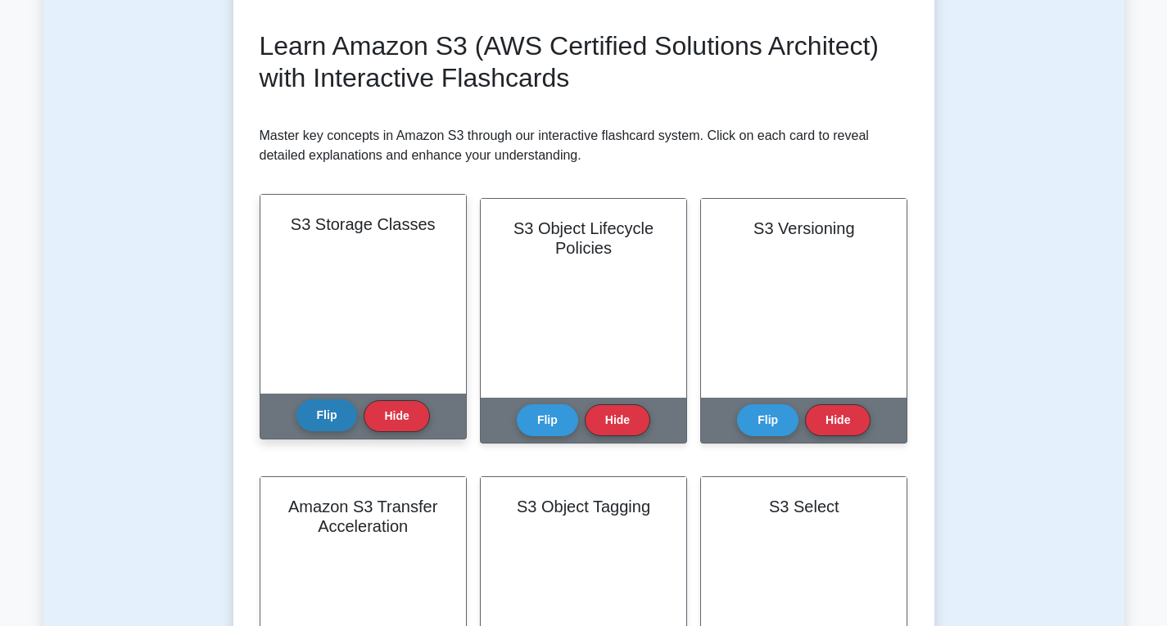
click at [342, 421] on button "Flip" at bounding box center [326, 416] width 61 height 32
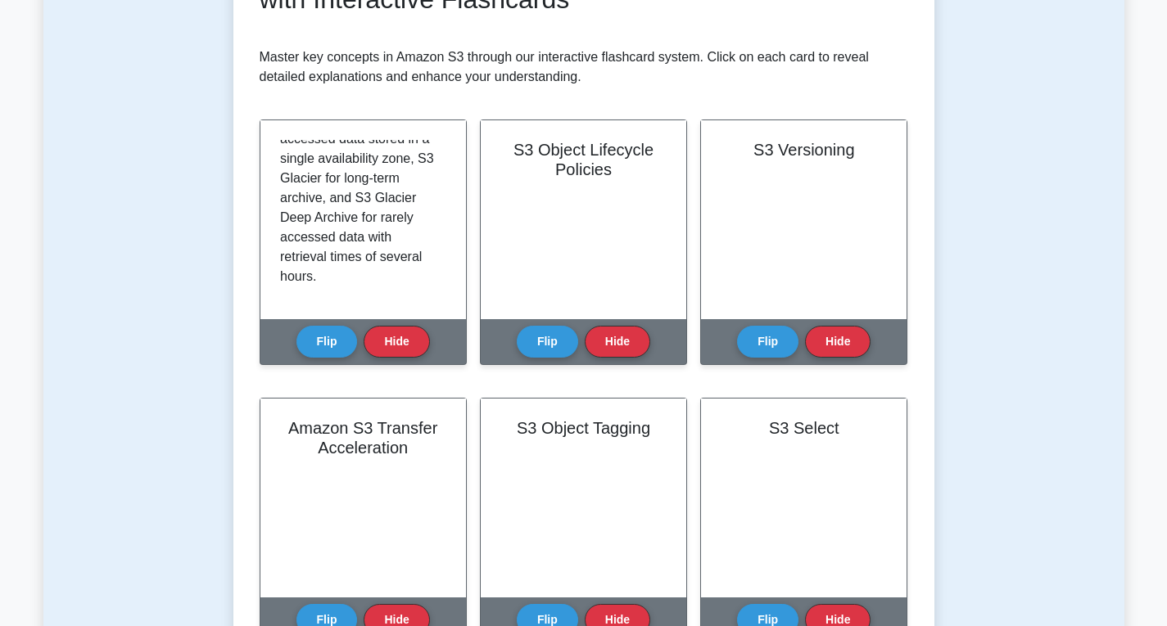
scroll to position [157, 0]
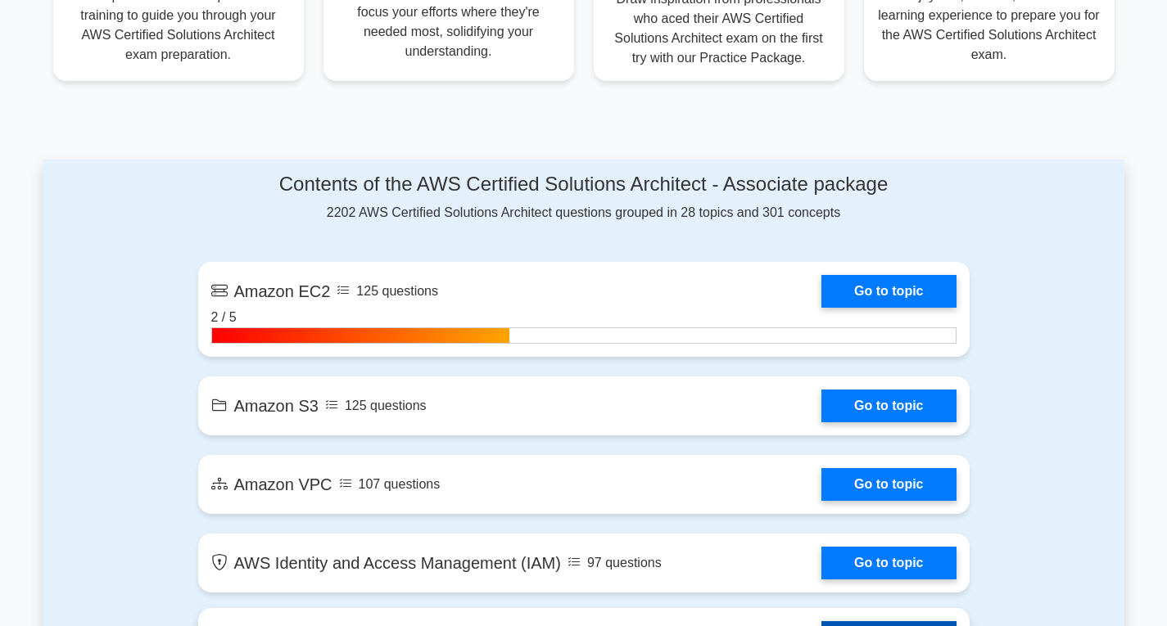
scroll to position [729, 0]
